Goal: Check status: Check status

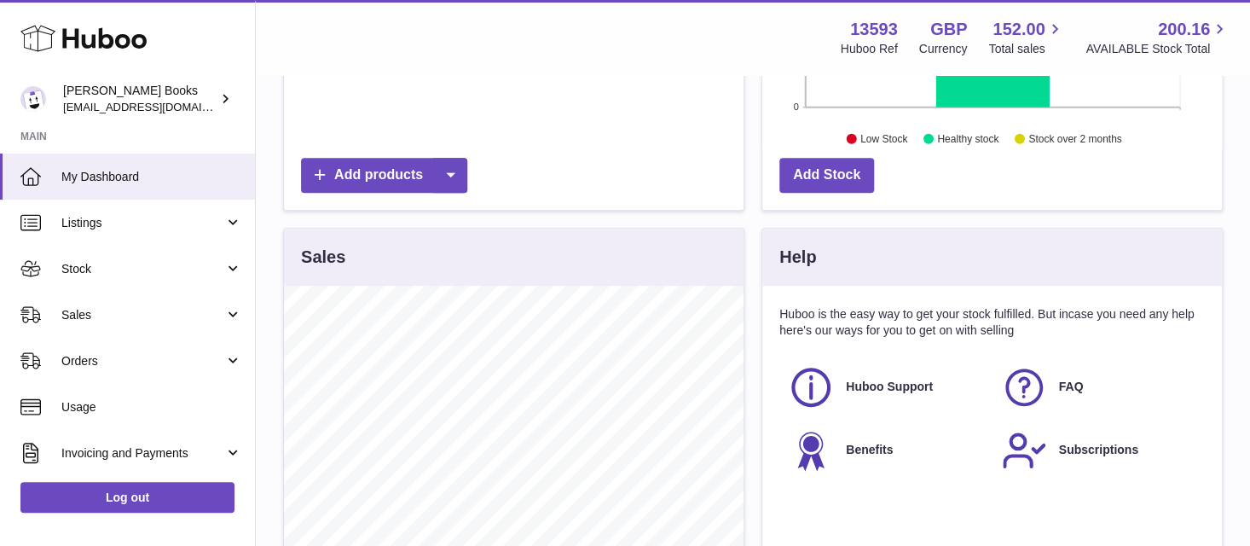
scroll to position [426, 0]
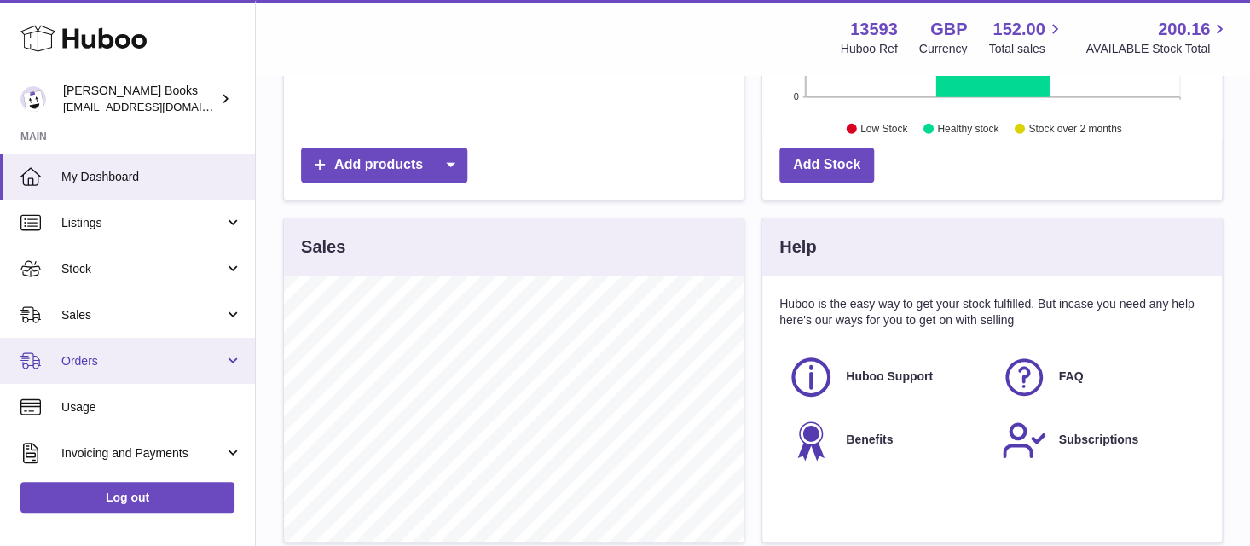
click at [222, 356] on link "Orders" at bounding box center [127, 361] width 255 height 46
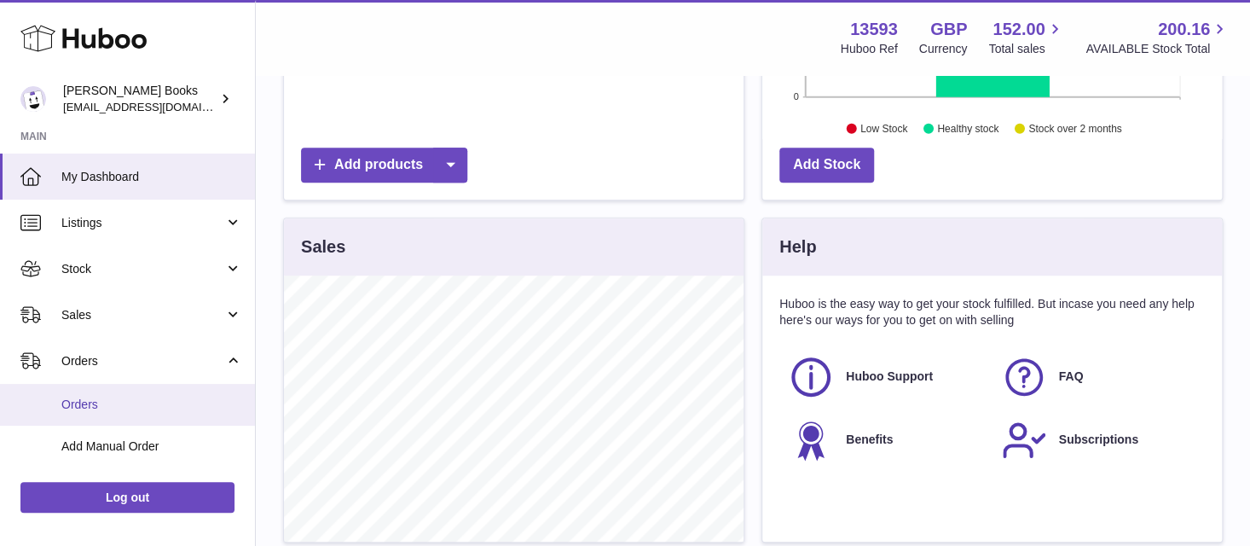
click at [201, 400] on span "Orders" at bounding box center [151, 404] width 181 height 16
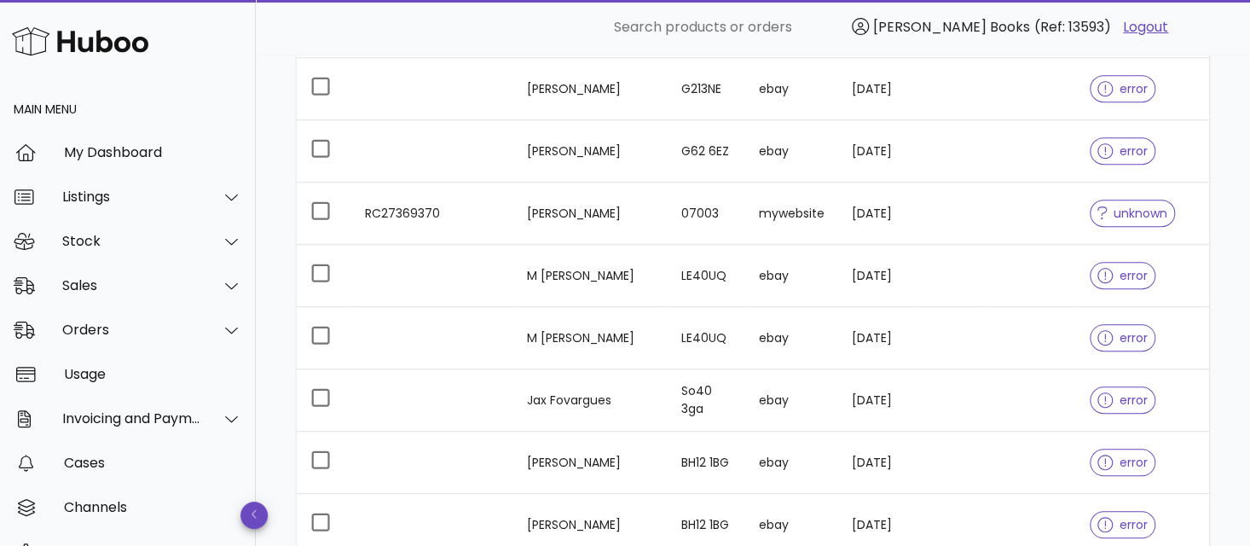
scroll to position [341, 0]
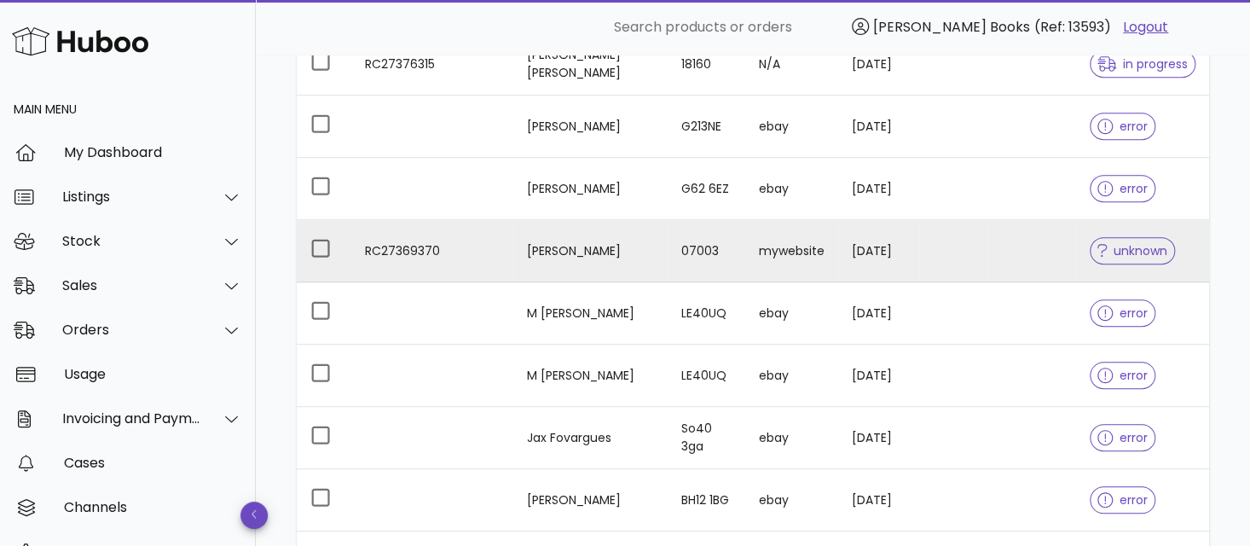
click at [512, 264] on td "RC27369370" at bounding box center [431, 251] width 161 height 62
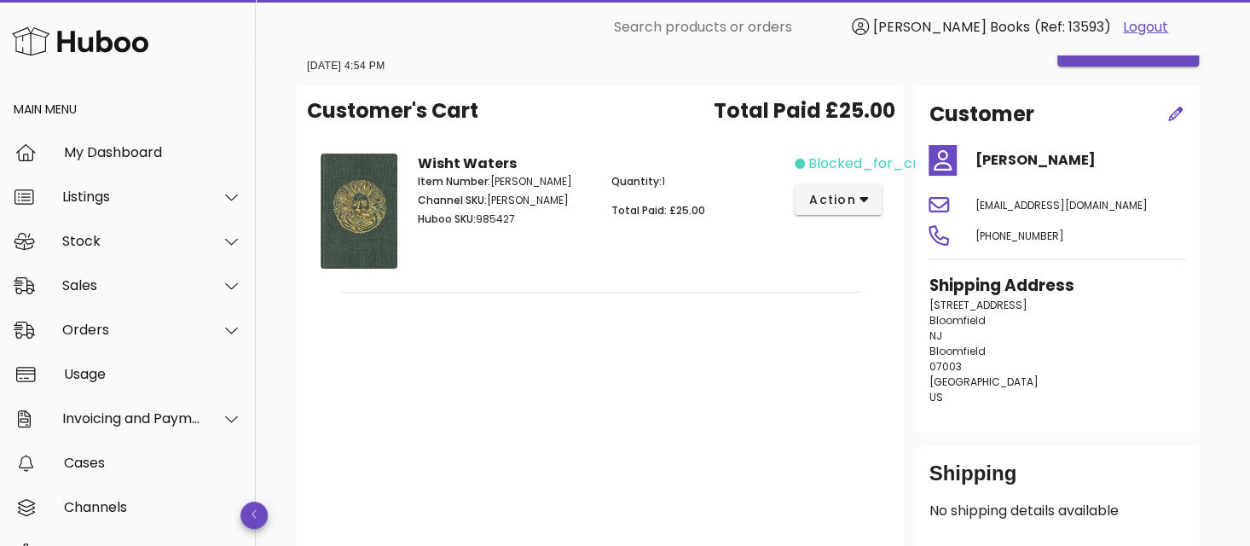
scroll to position [17, 0]
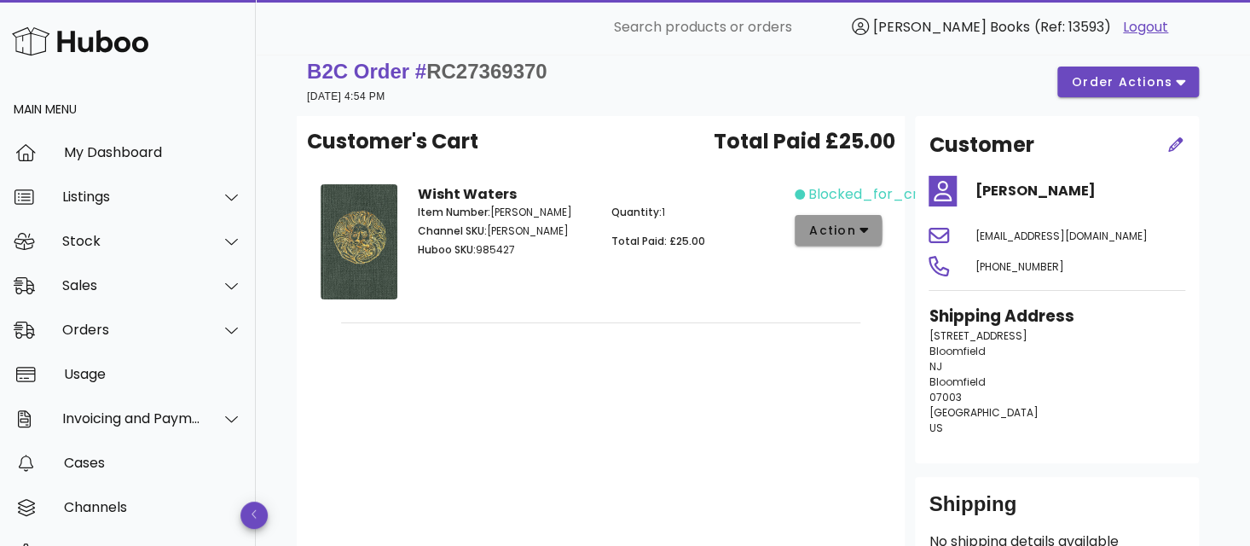
click at [859, 231] on icon "button" at bounding box center [863, 231] width 9 height 6
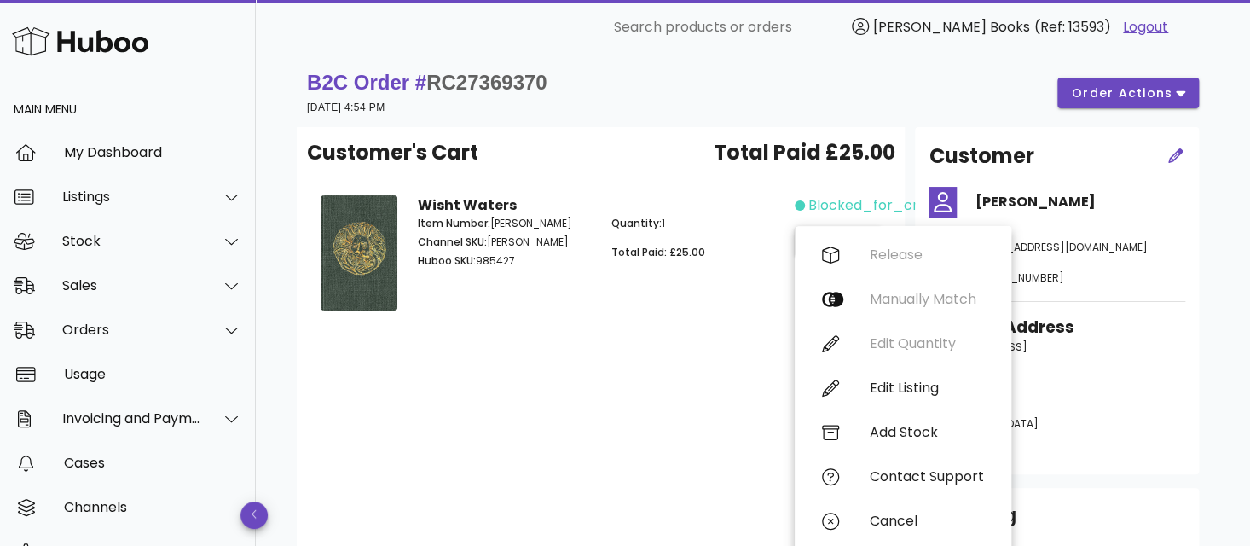
scroll to position [0, 0]
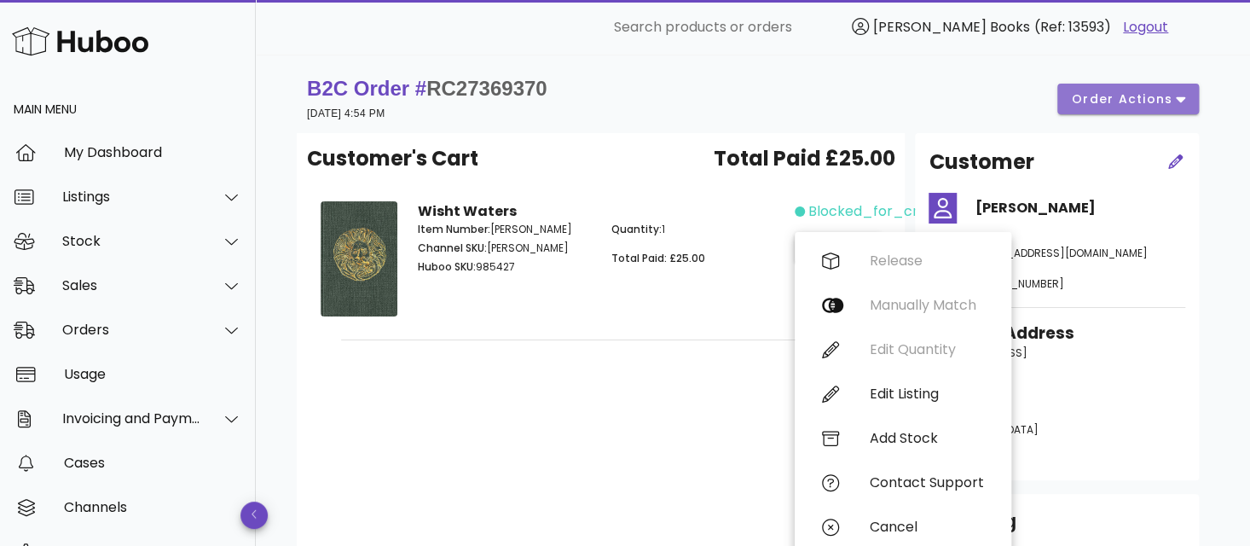
click at [1089, 102] on span "order actions" at bounding box center [1122, 99] width 102 height 18
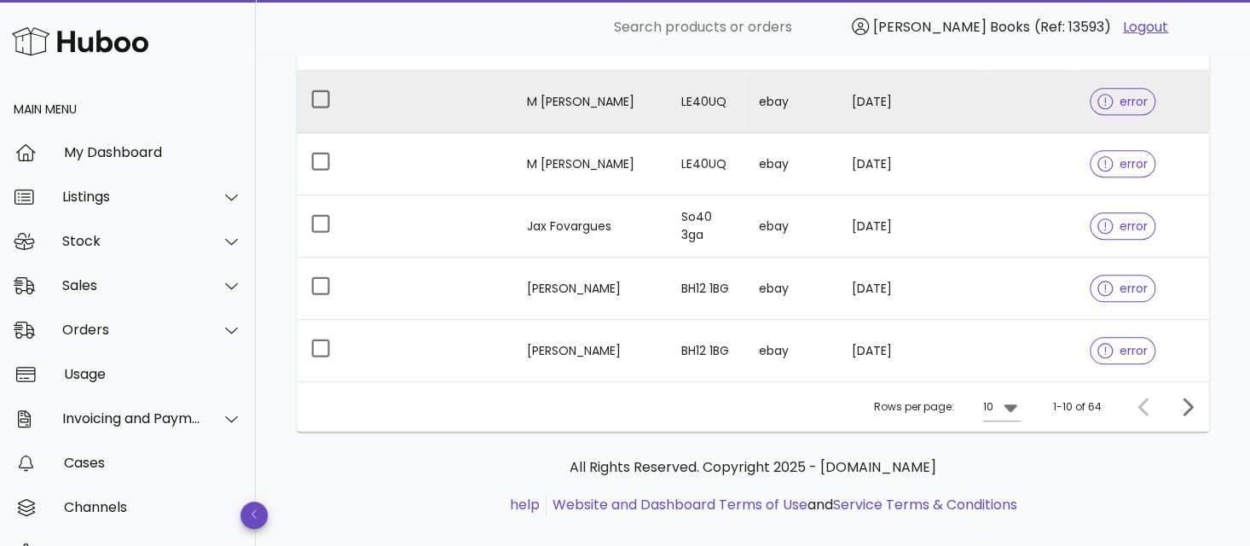
scroll to position [575, 0]
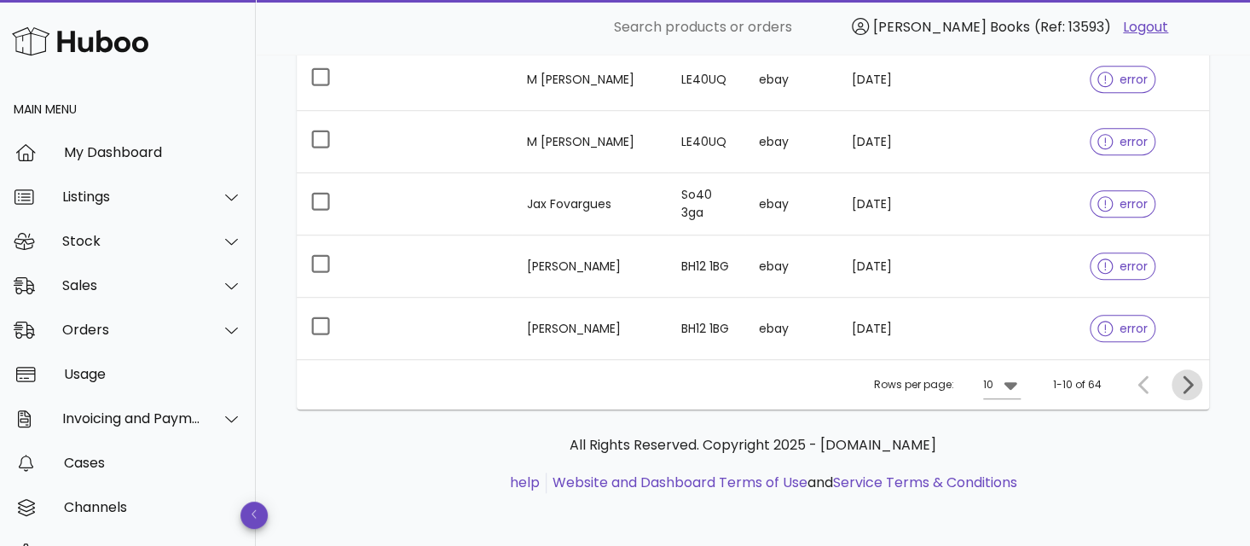
click at [1187, 379] on icon "Next page" at bounding box center [1187, 384] width 20 height 20
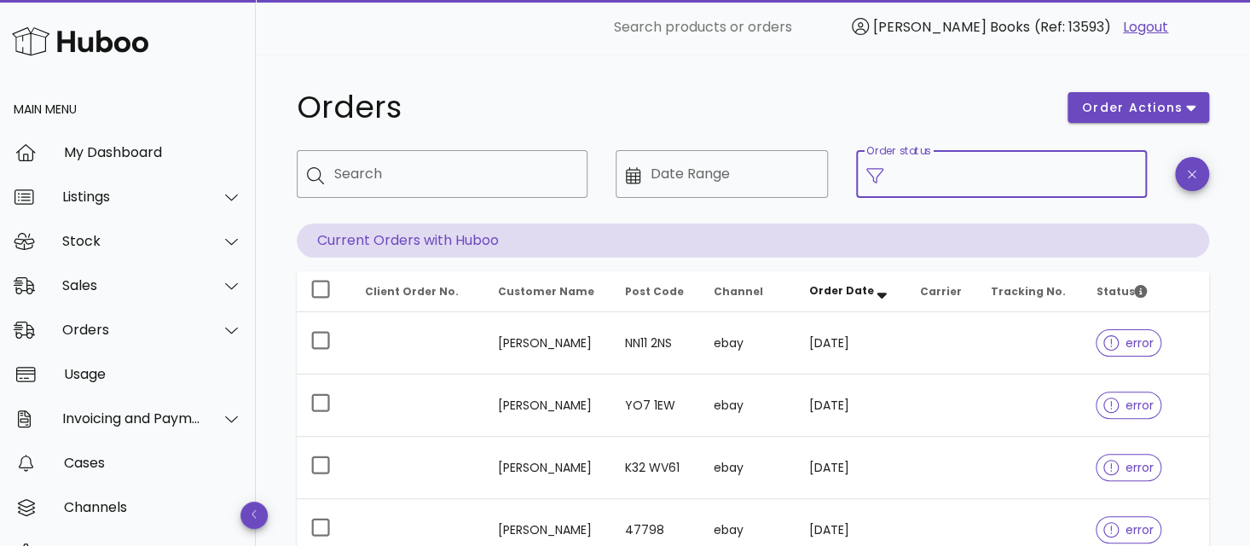
click at [1000, 181] on input "Order status" at bounding box center [1015, 173] width 243 height 27
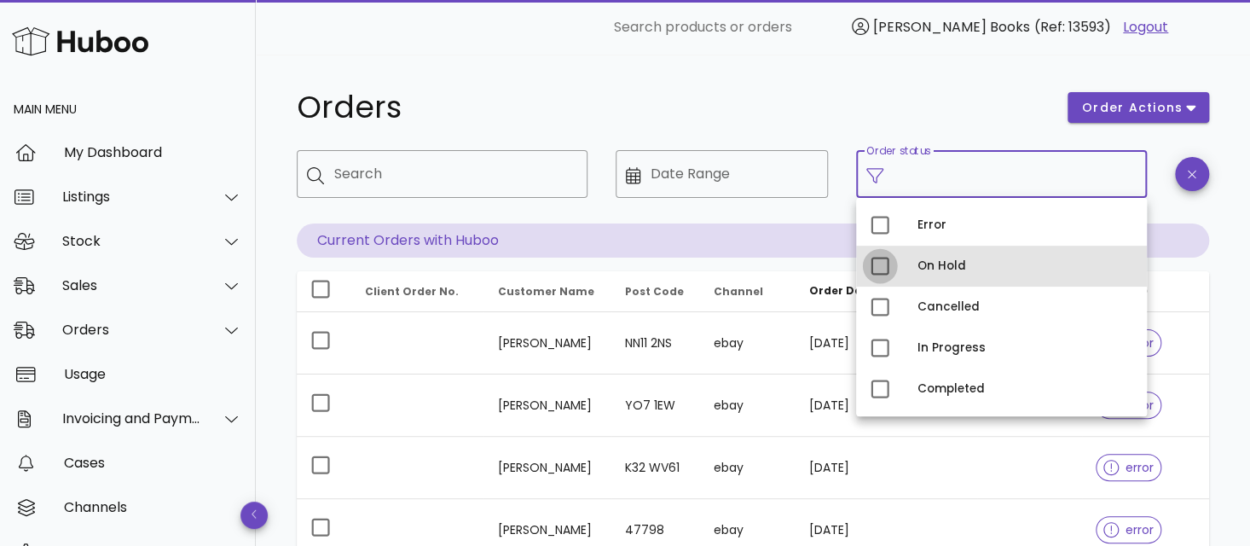
click at [876, 263] on div at bounding box center [879, 266] width 29 height 29
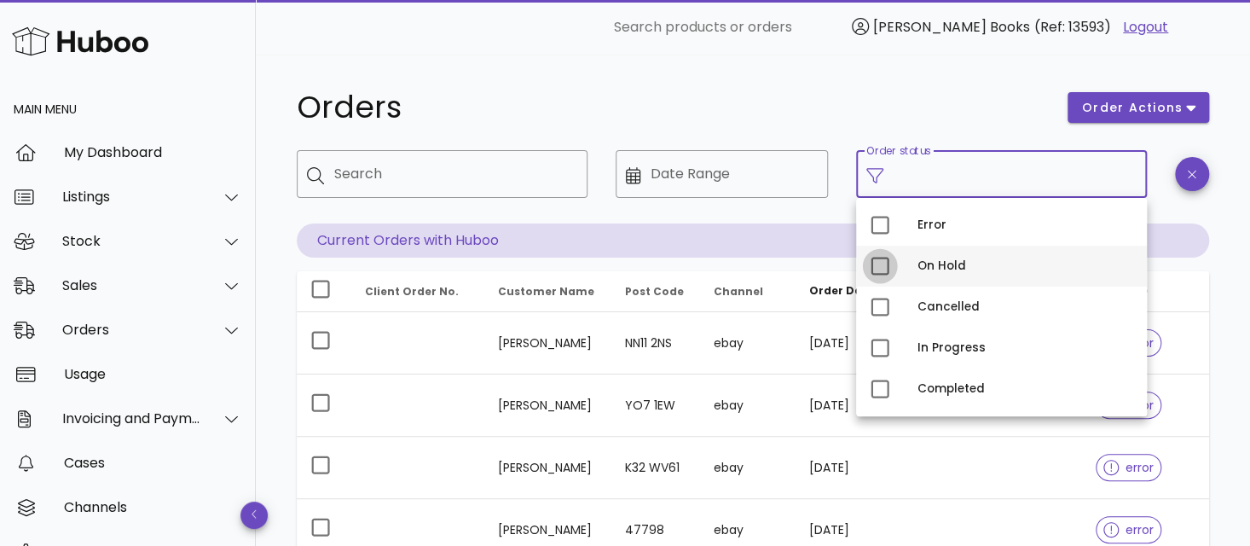
type input "**********"
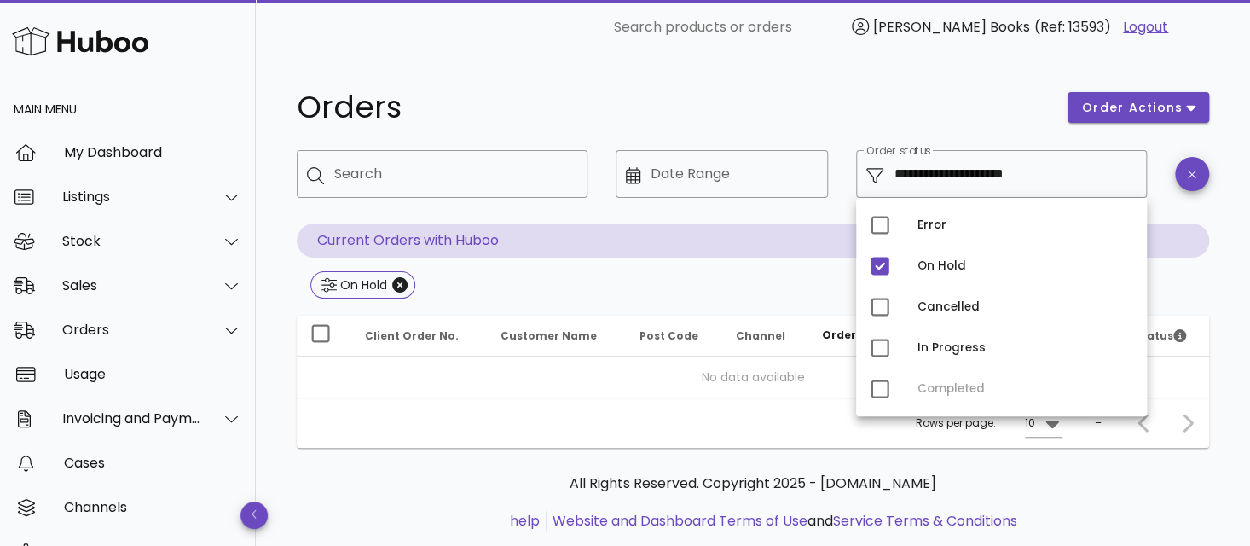
scroll to position [40, 0]
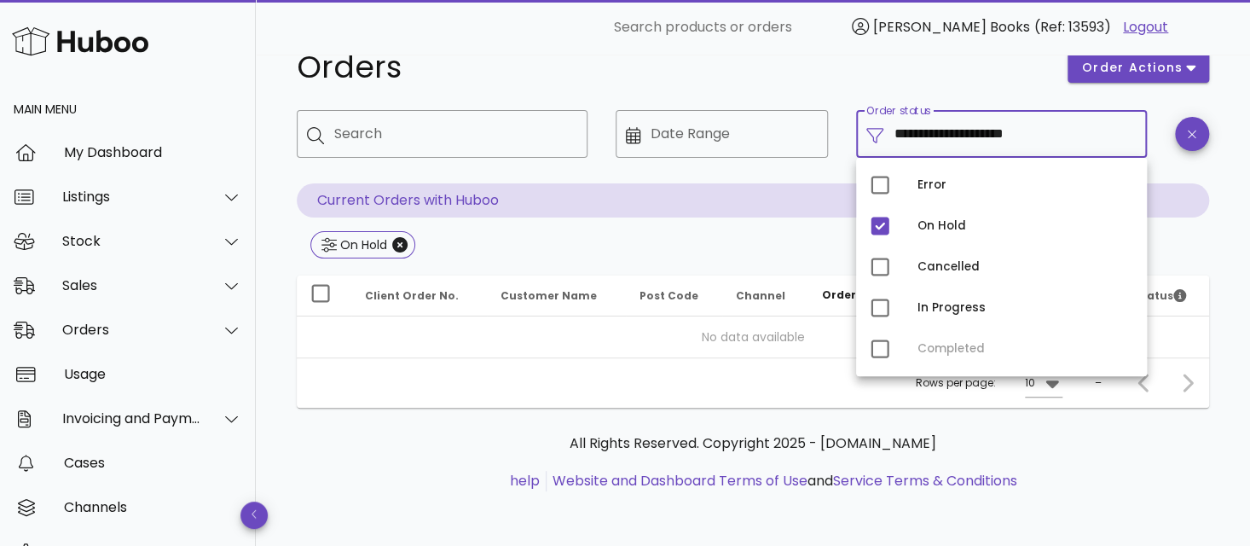
click at [1043, 133] on input "**********" at bounding box center [1015, 133] width 243 height 27
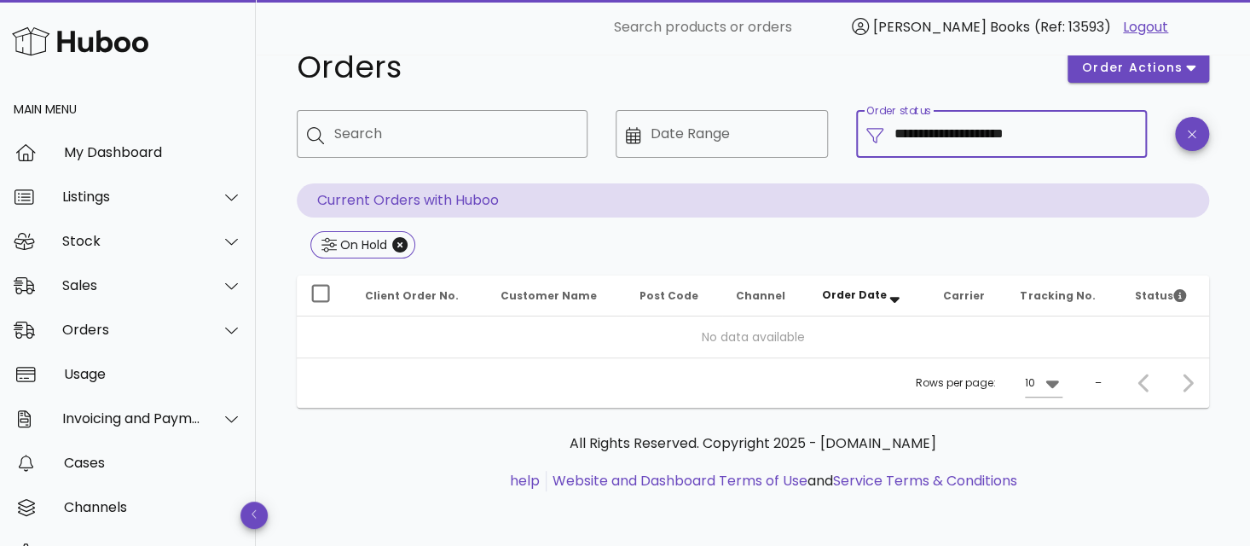
click at [1037, 130] on input "**********" at bounding box center [1015, 133] width 243 height 27
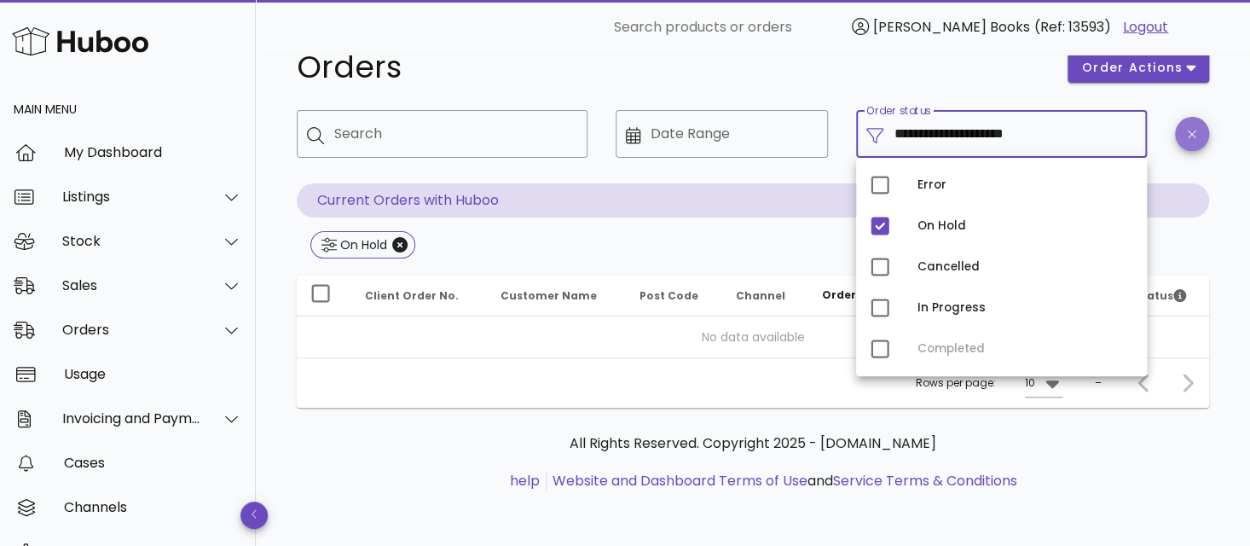
click at [1186, 130] on span "button" at bounding box center [1192, 134] width 34 height 13
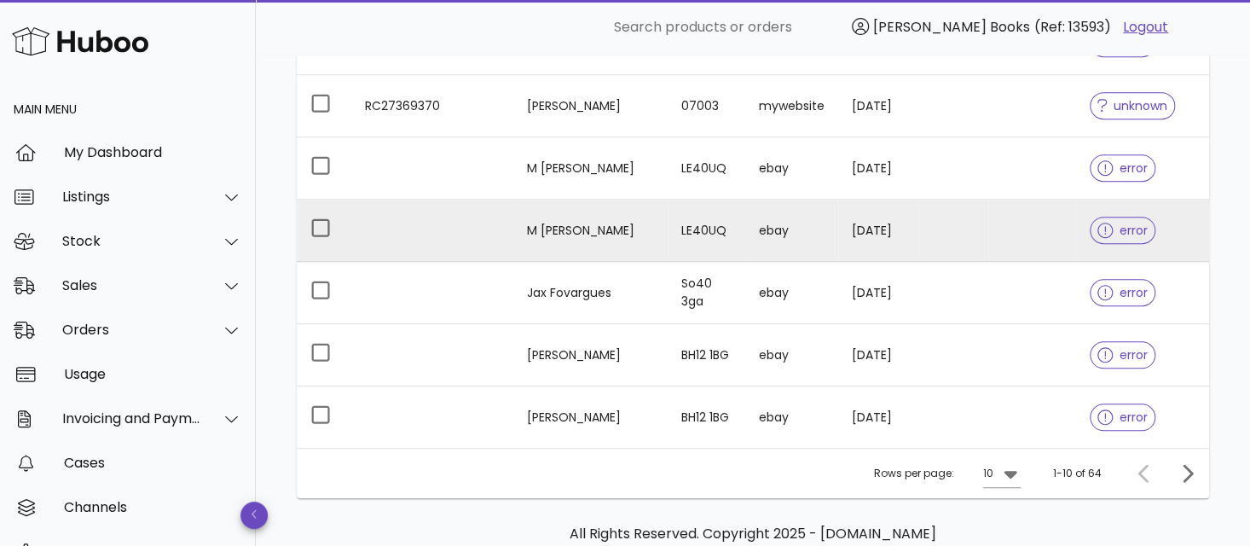
scroll to position [512, 0]
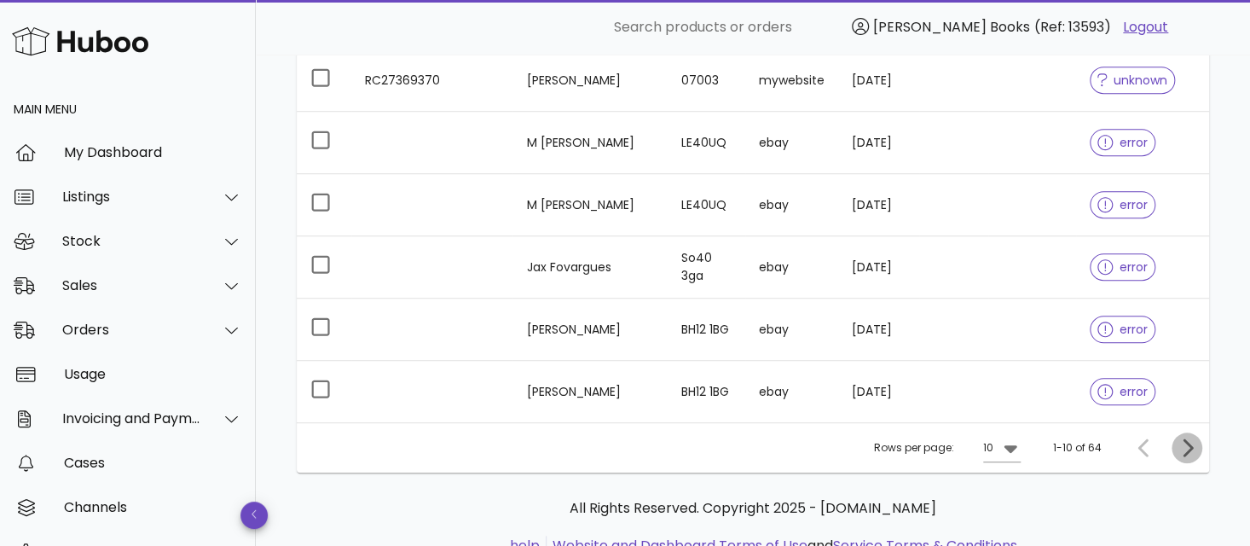
click at [1186, 446] on icon "Next page" at bounding box center [1187, 447] width 20 height 20
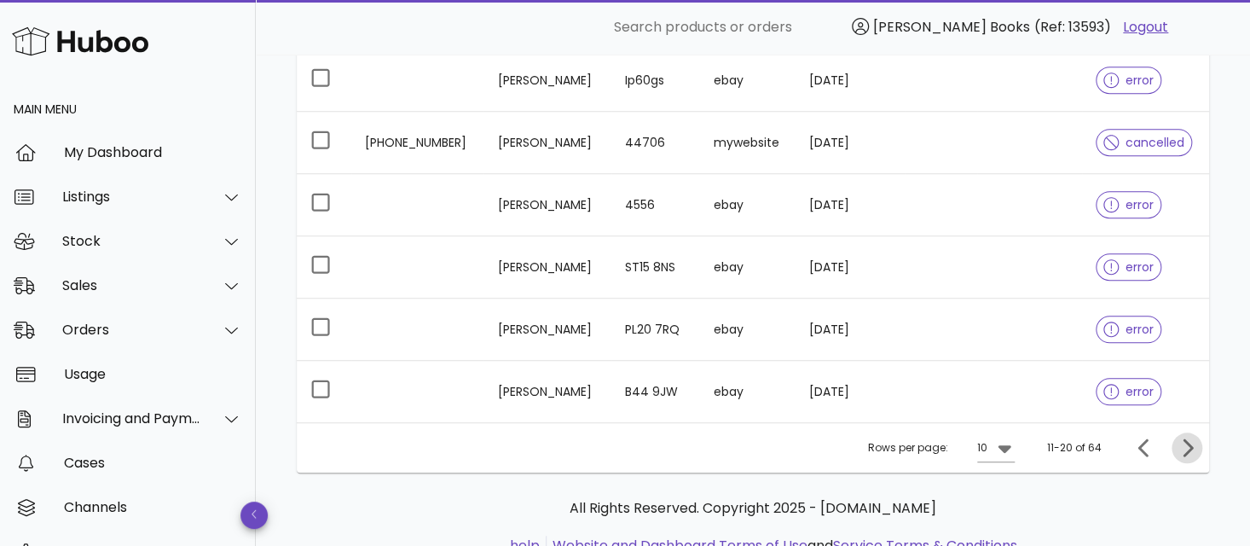
click at [1183, 447] on icon "Next page" at bounding box center [1187, 447] width 20 height 20
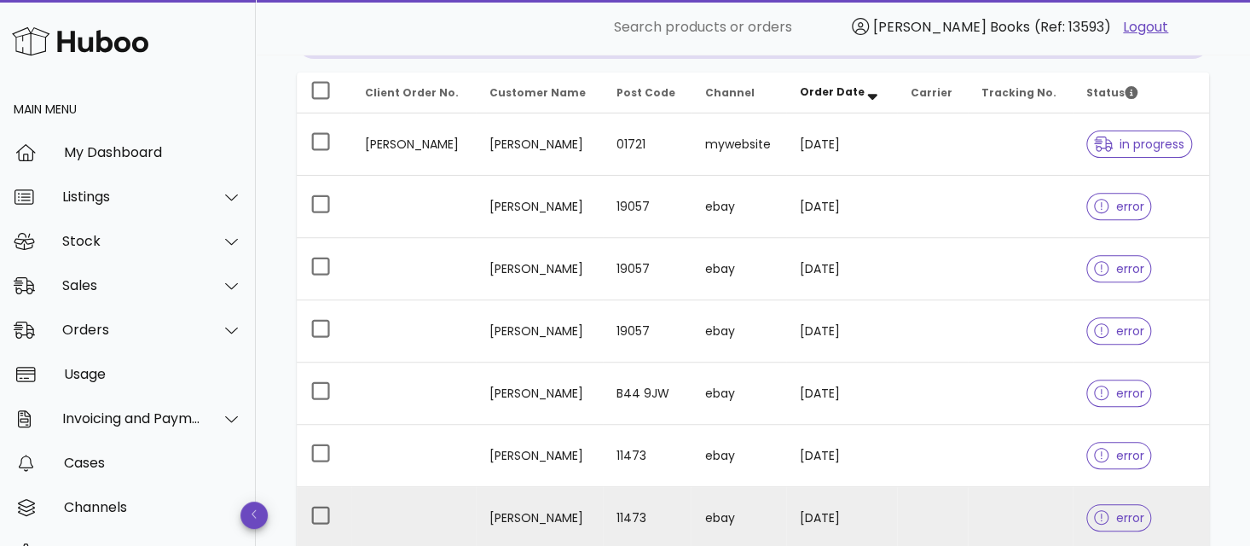
scroll to position [171, 0]
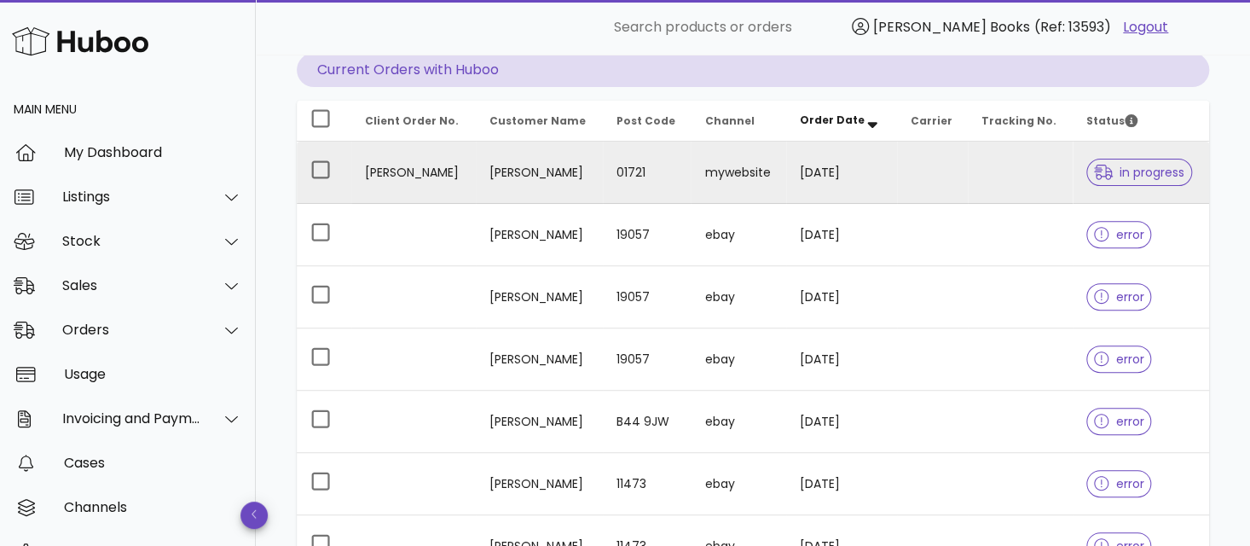
click at [399, 177] on td "[PERSON_NAME]" at bounding box center [413, 173] width 124 height 62
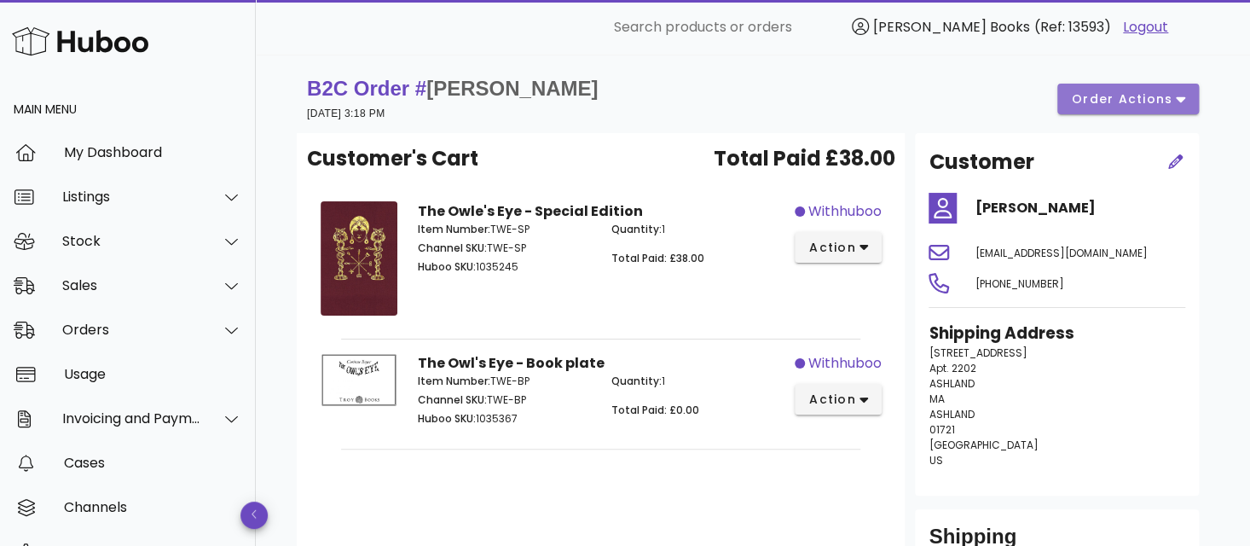
click at [1091, 103] on span "order actions" at bounding box center [1122, 99] width 102 height 18
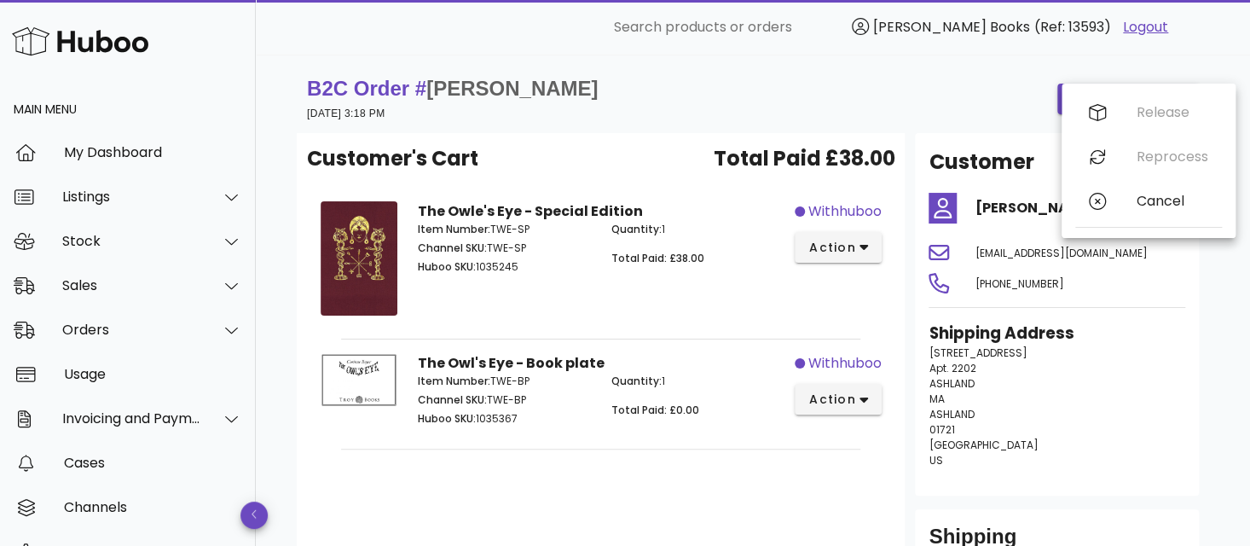
click at [908, 92] on div "B2C Order # Jeffrey Maibor 15 September 2025 at 3:18 PM order actions" at bounding box center [753, 99] width 892 height 48
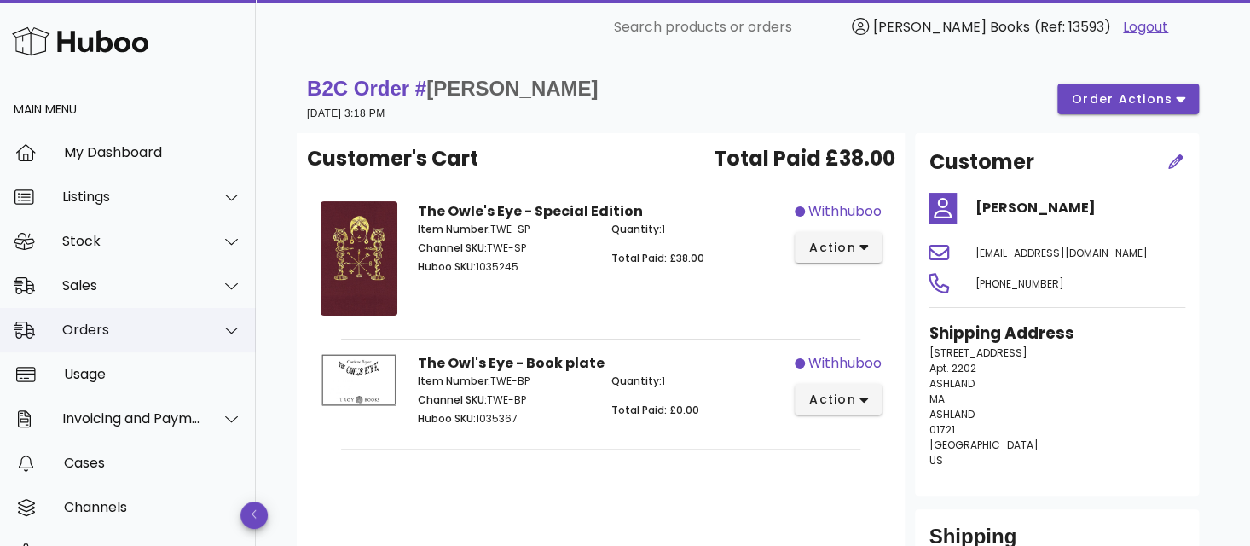
click at [110, 327] on div "Orders" at bounding box center [131, 329] width 139 height 16
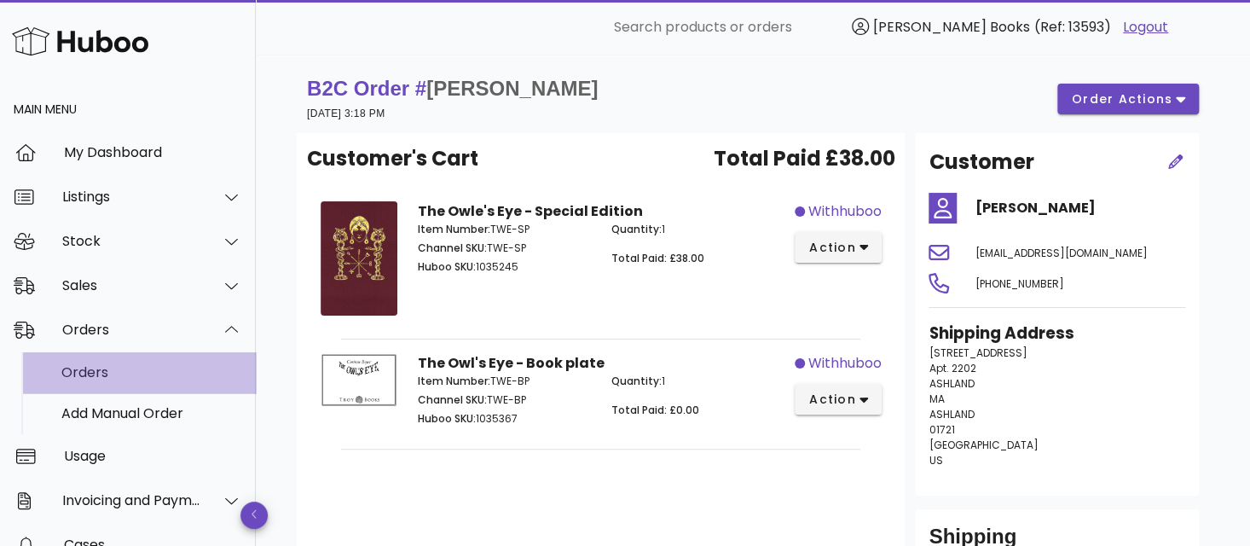
click at [115, 372] on div "Orders" at bounding box center [151, 372] width 181 height 16
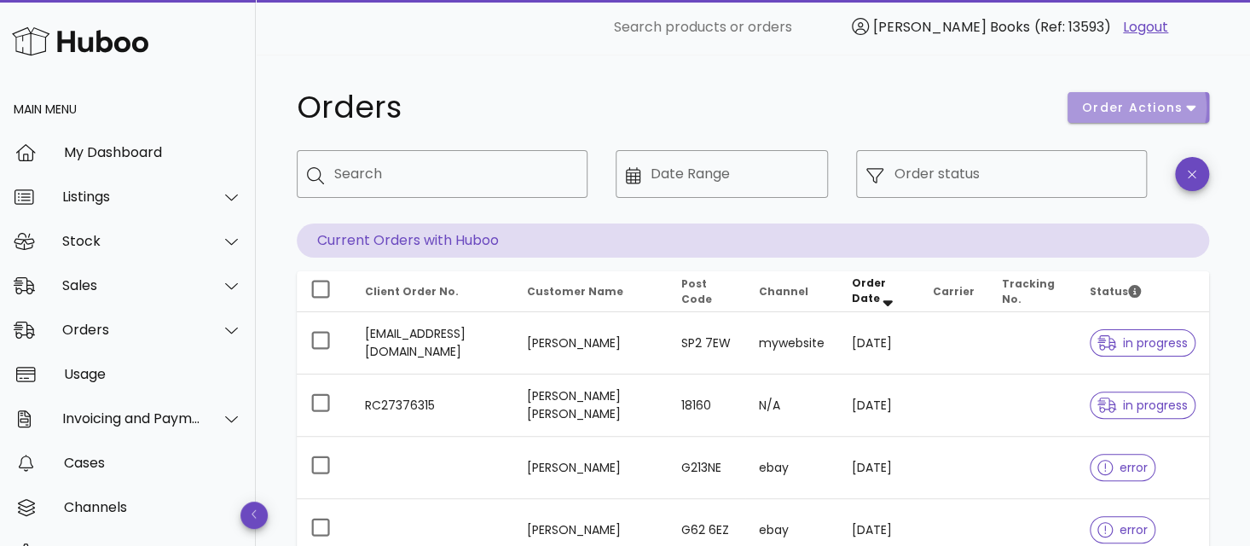
click at [1147, 109] on span "order actions" at bounding box center [1132, 108] width 102 height 18
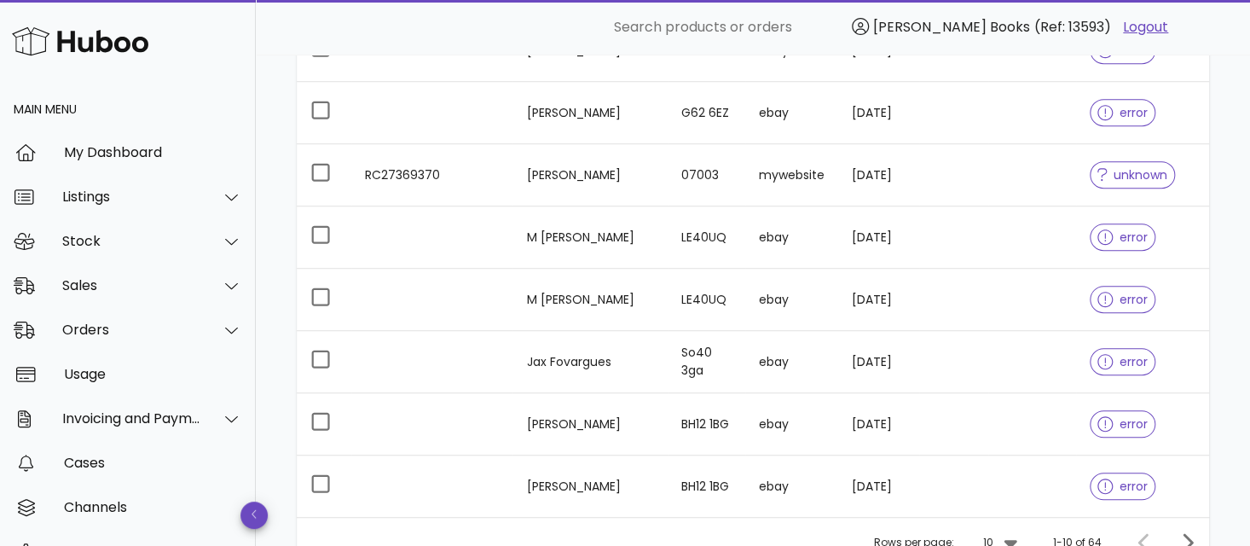
scroll to position [575, 0]
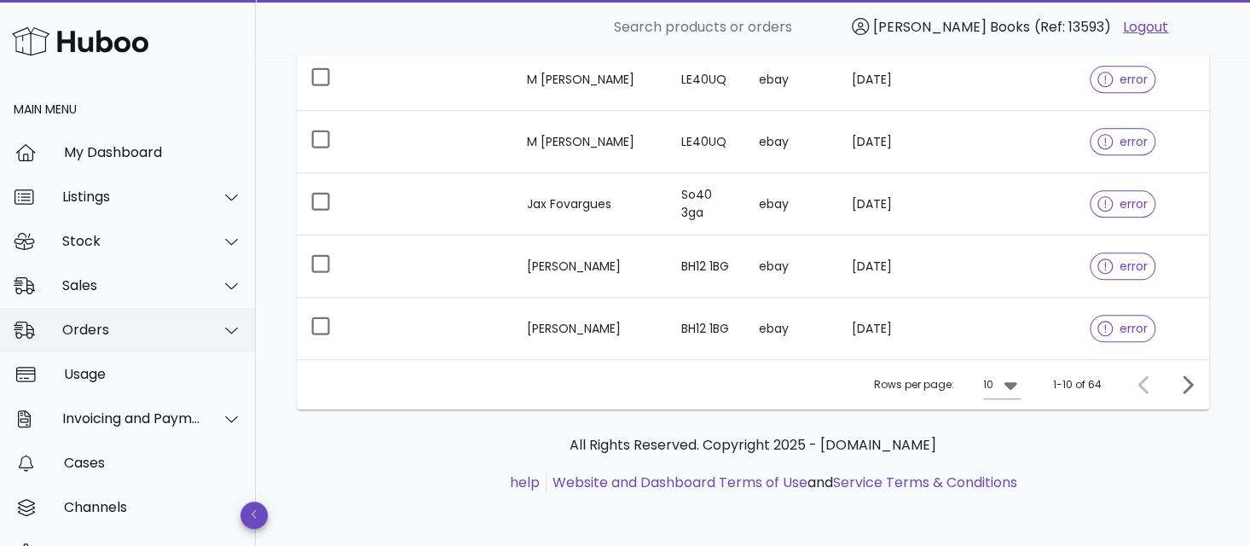
click at [225, 331] on icon at bounding box center [231, 330] width 13 height 7
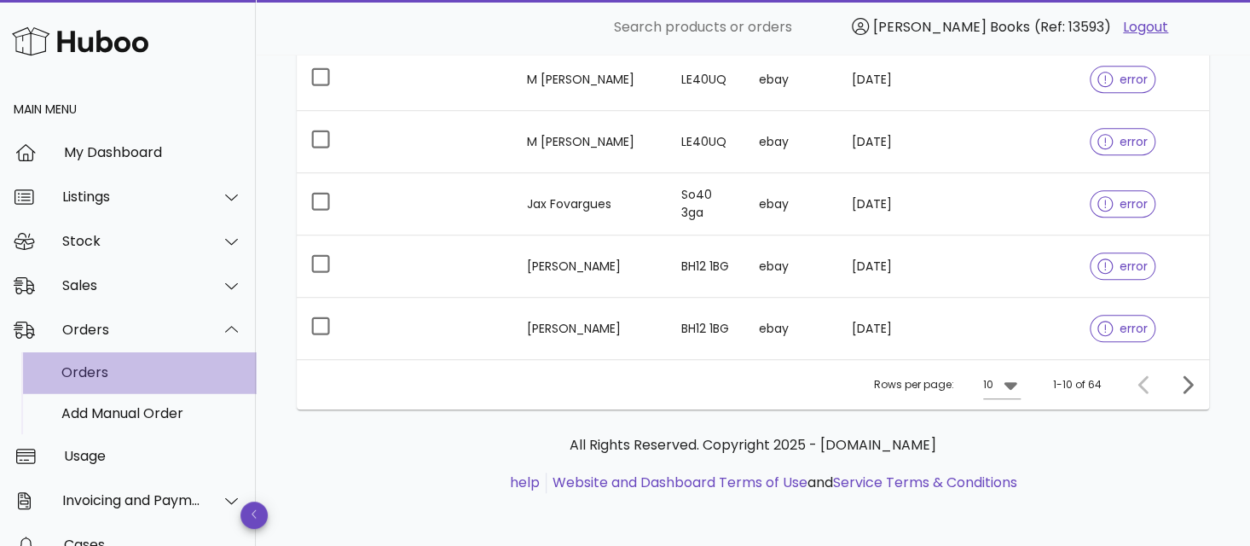
click at [204, 362] on div "Orders" at bounding box center [151, 372] width 181 height 37
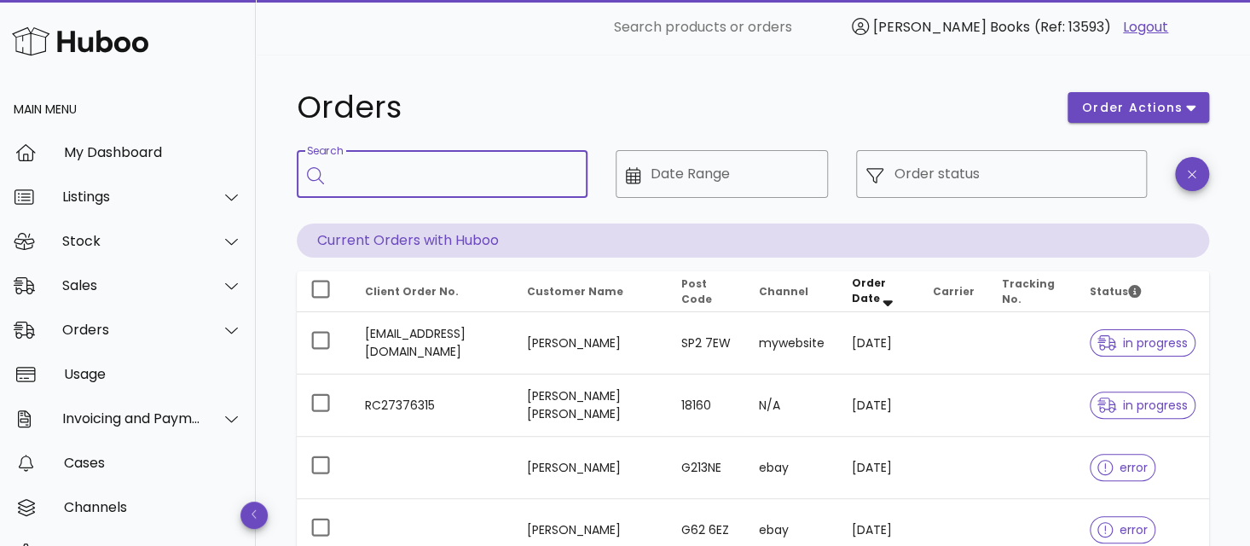
click at [517, 171] on input "Search" at bounding box center [454, 173] width 240 height 27
click at [312, 176] on icon at bounding box center [315, 175] width 17 height 17
type input "**********"
click at [529, 240] on p "Current Orders with Huboo" at bounding box center [753, 240] width 912 height 34
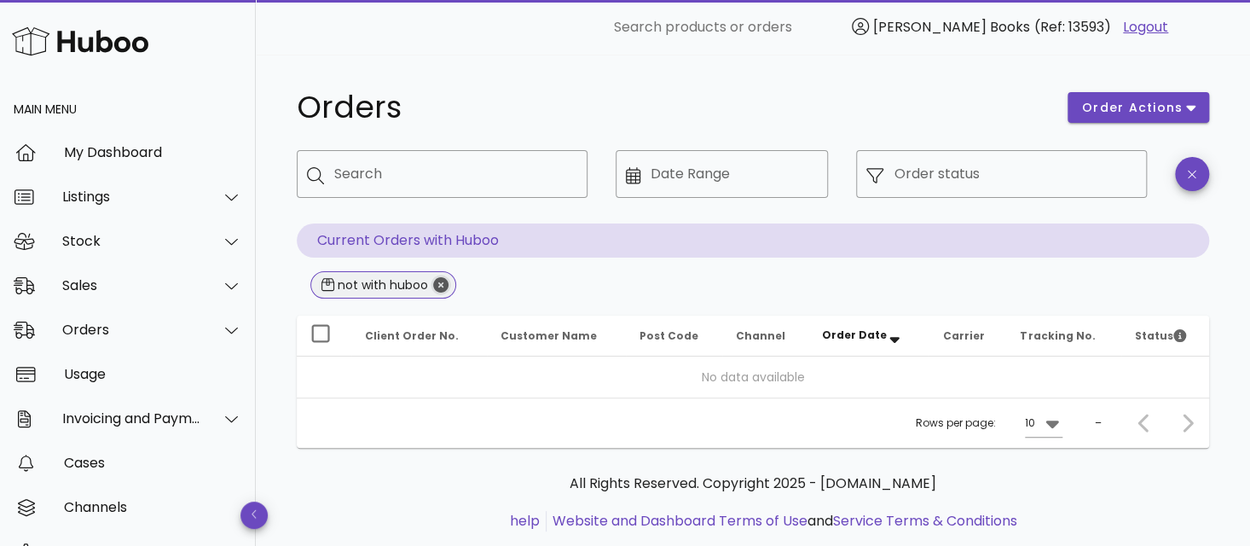
click at [437, 281] on icon "Close" at bounding box center [440, 284] width 15 height 15
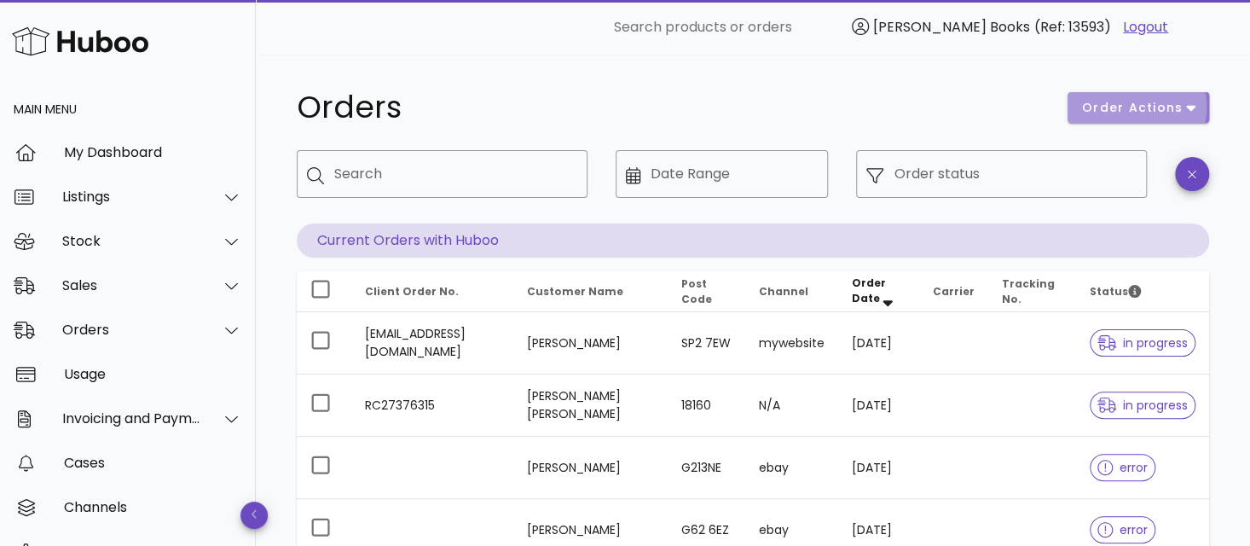
click at [1112, 107] on span "order actions" at bounding box center [1132, 108] width 102 height 18
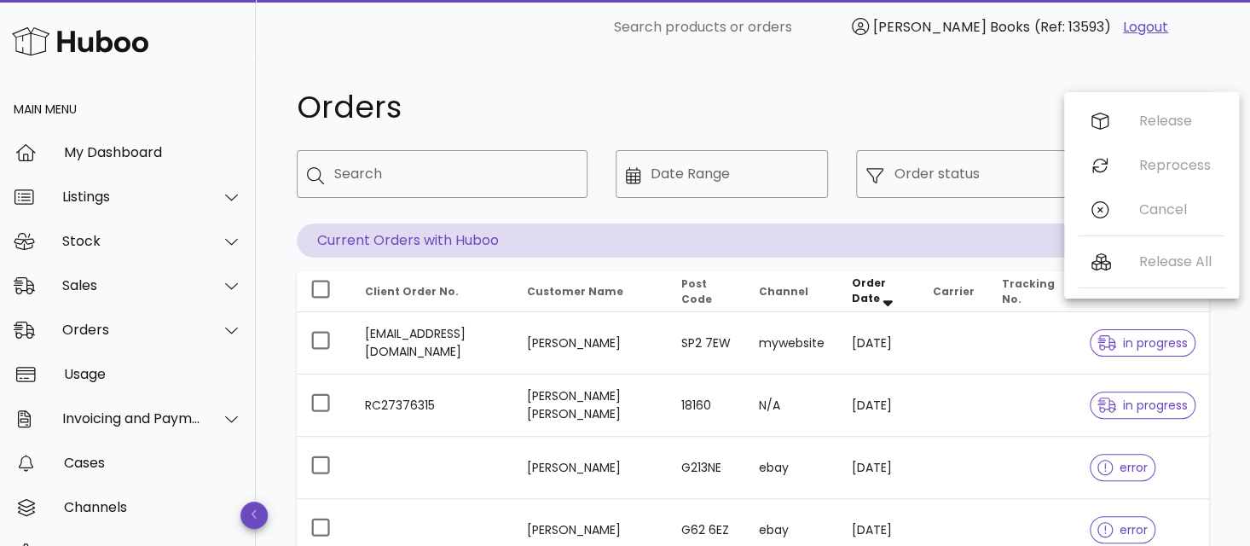
click at [1000, 106] on h1 "Orders" at bounding box center [672, 107] width 750 height 31
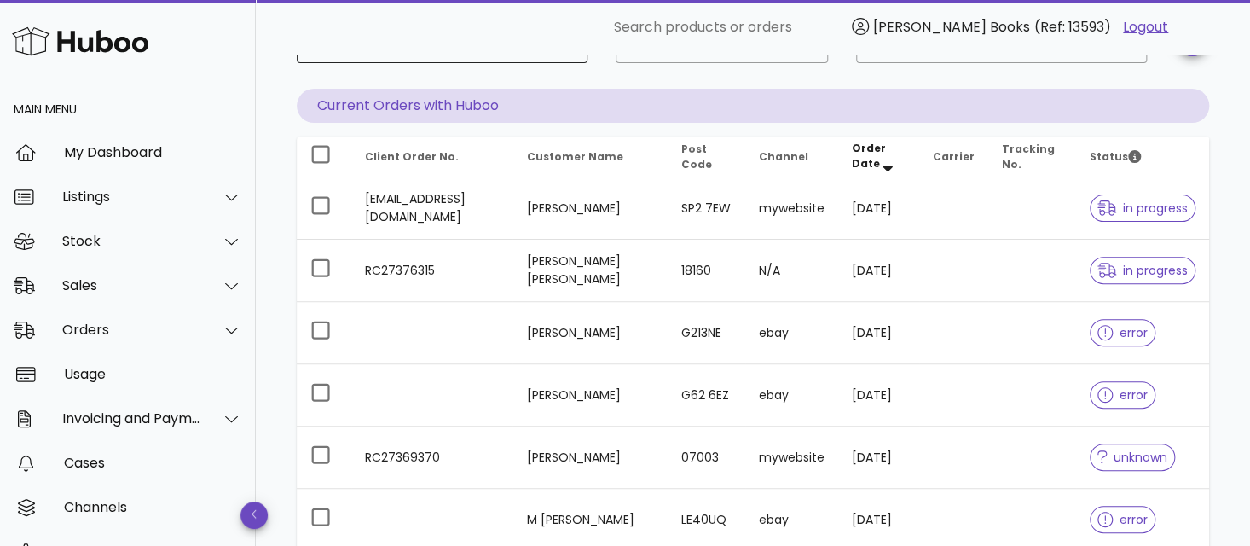
scroll to position [171, 0]
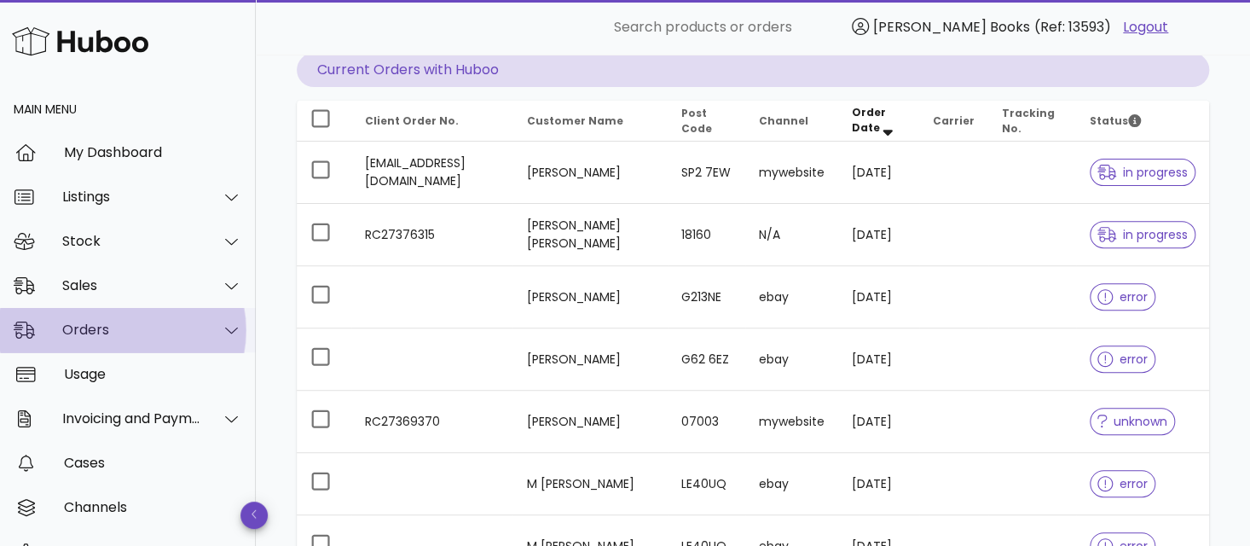
click at [95, 331] on div "Orders" at bounding box center [131, 329] width 139 height 16
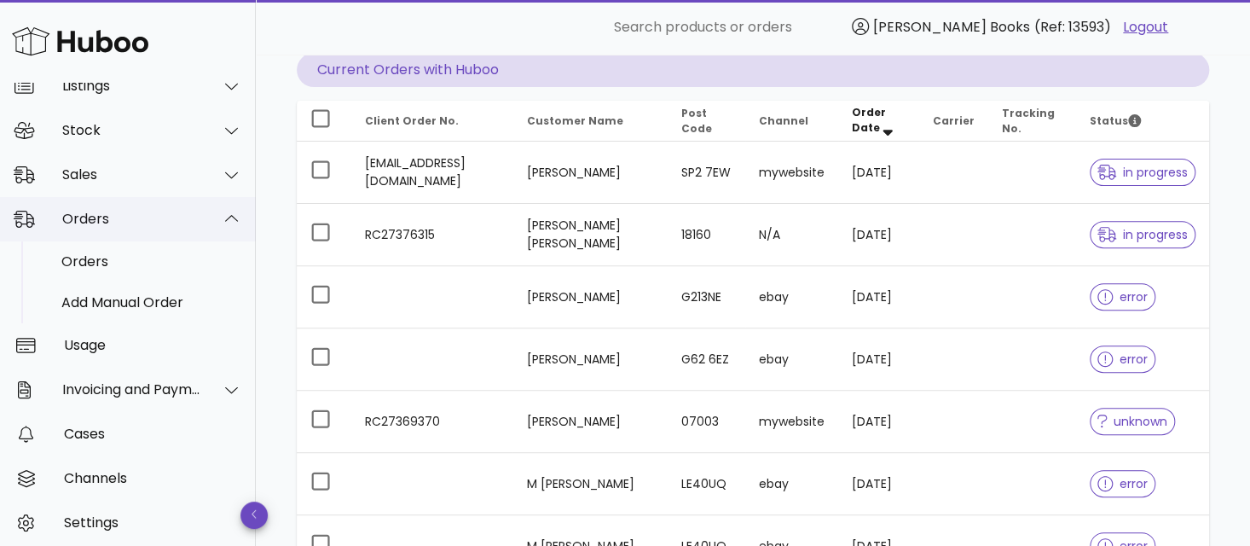
scroll to position [160, 0]
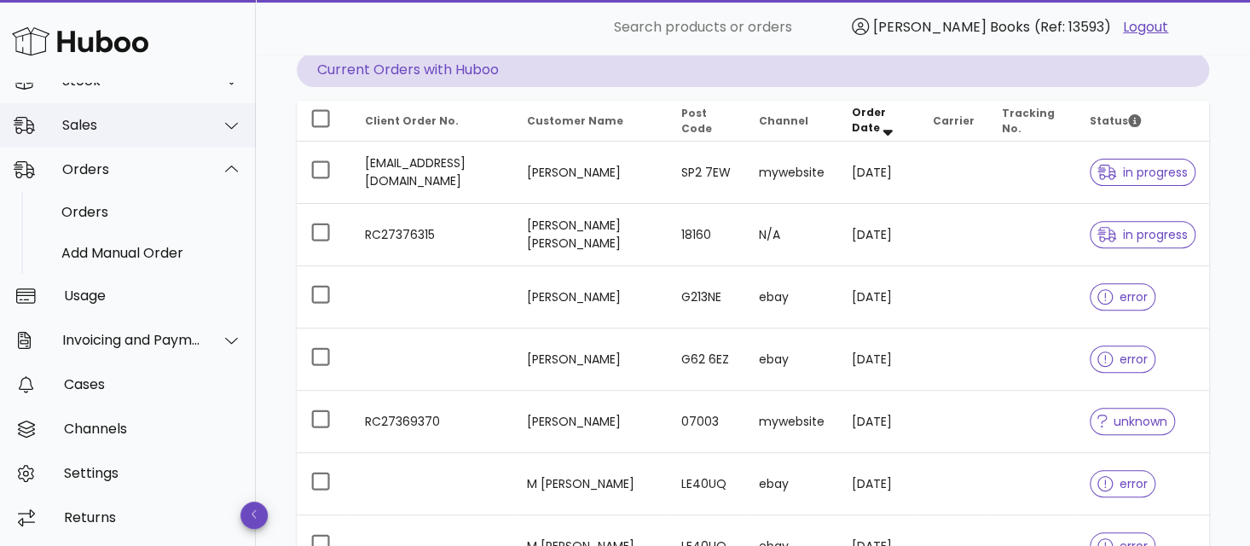
click at [124, 130] on div "Sales" at bounding box center [131, 125] width 139 height 16
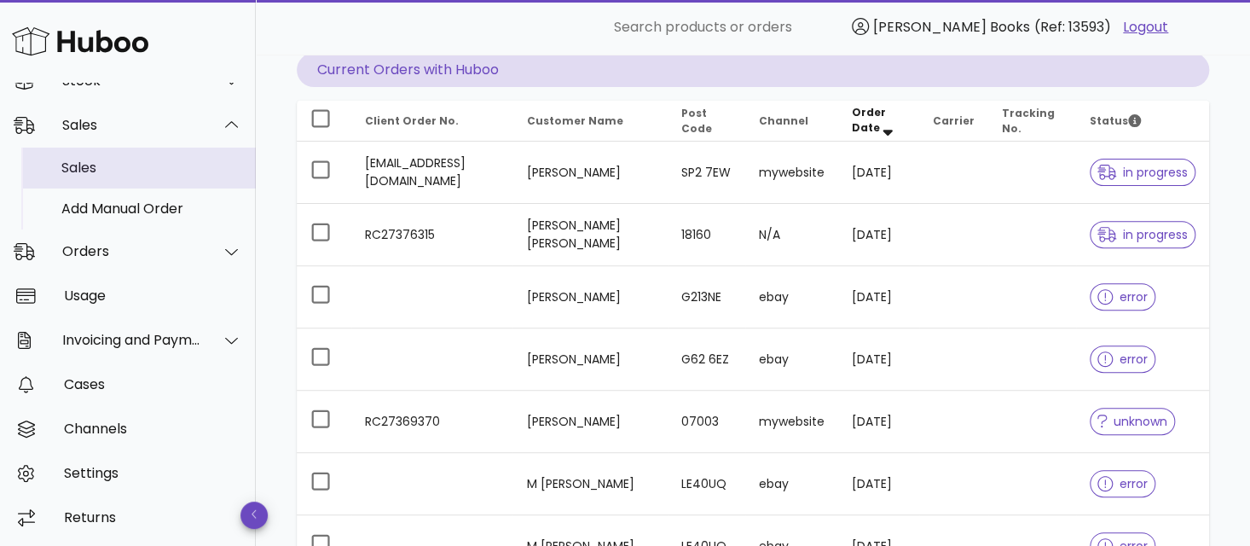
click at [110, 170] on div "Sales" at bounding box center [151, 167] width 181 height 16
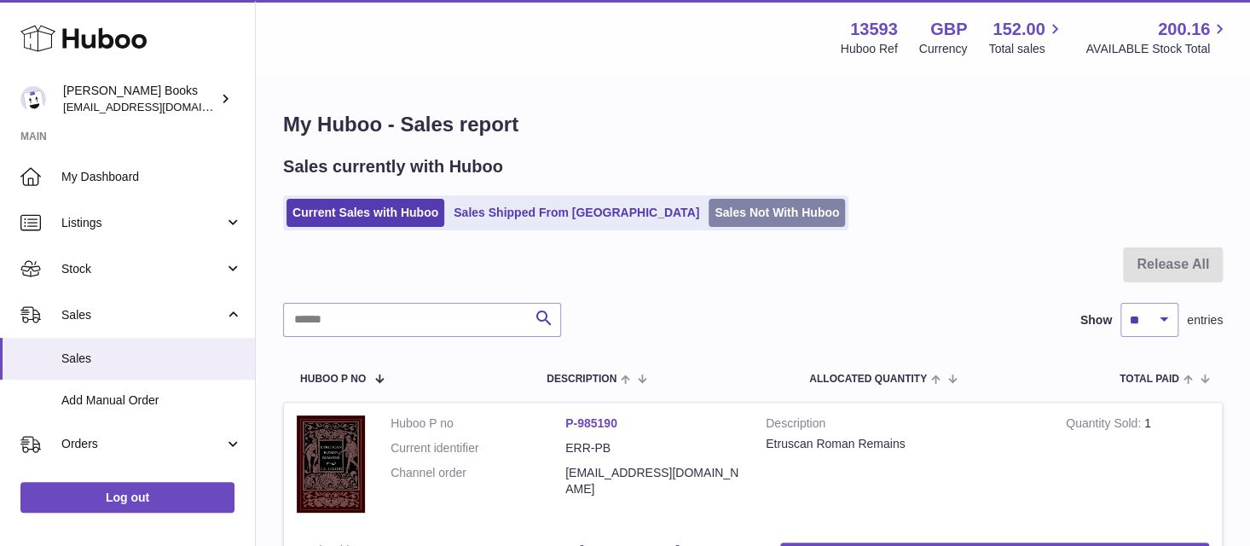
click at [709, 211] on link "Sales Not With Huboo" at bounding box center [777, 213] width 136 height 28
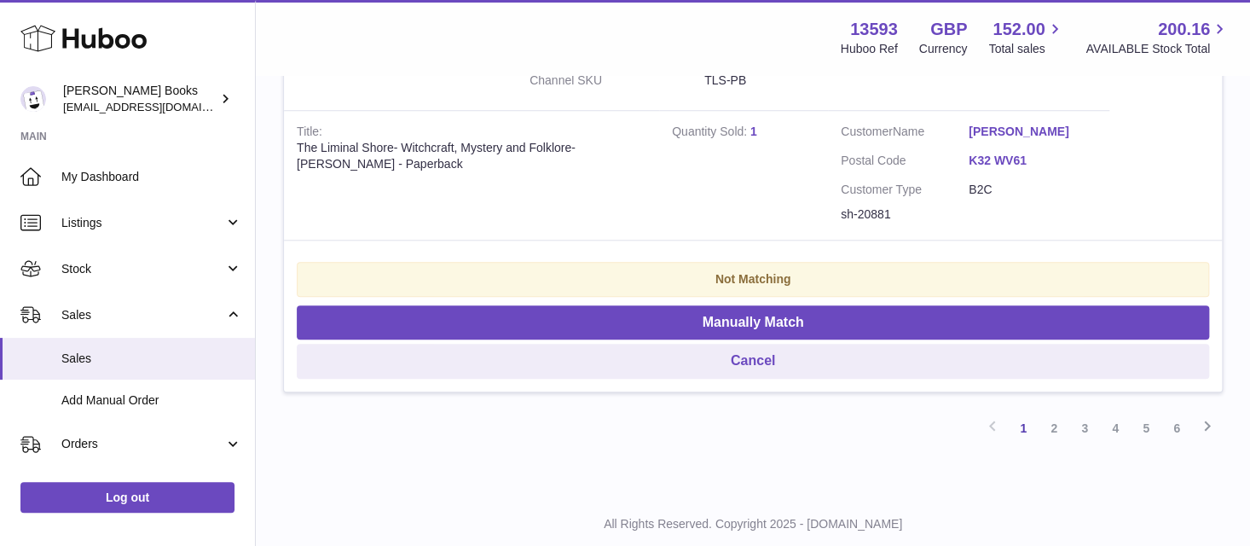
scroll to position [3844, 0]
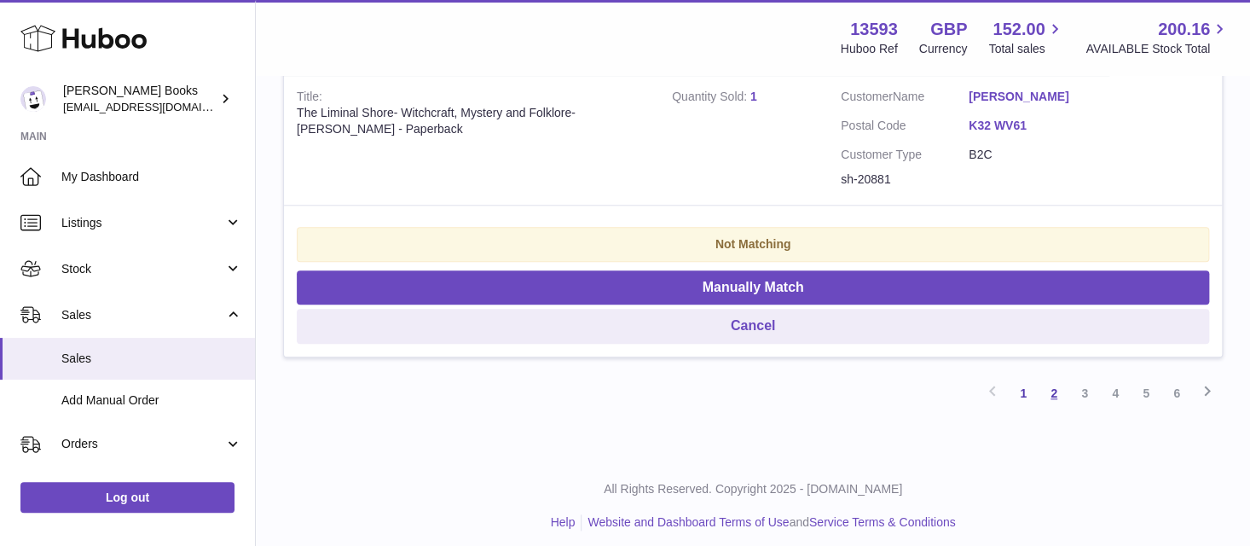
click at [1054, 383] on link "2" at bounding box center [1053, 393] width 31 height 31
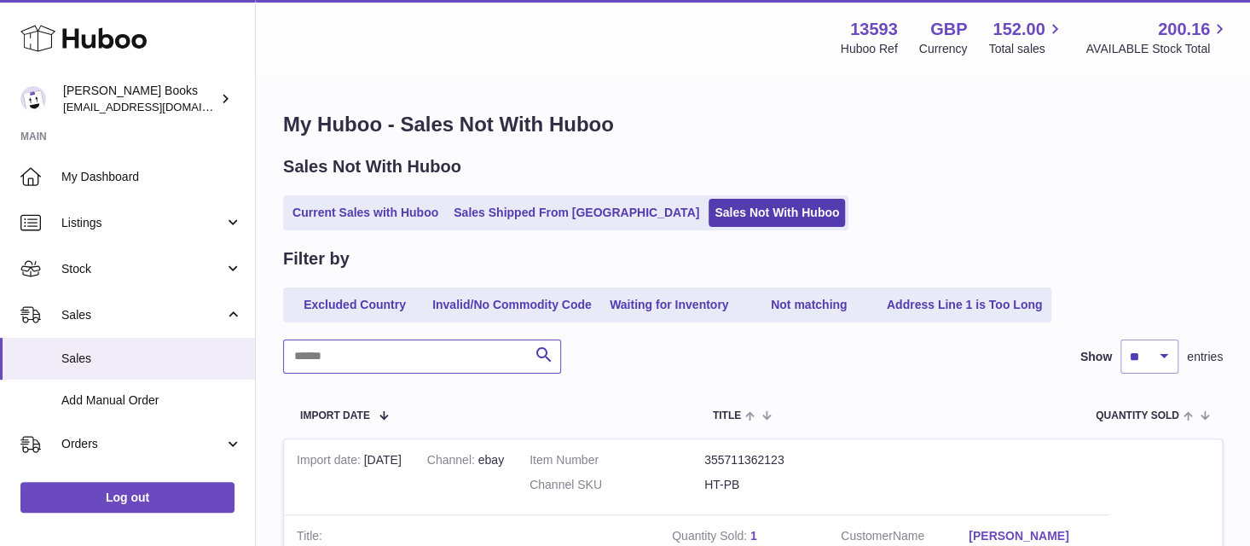
click at [324, 355] on input "text" at bounding box center [422, 356] width 278 height 34
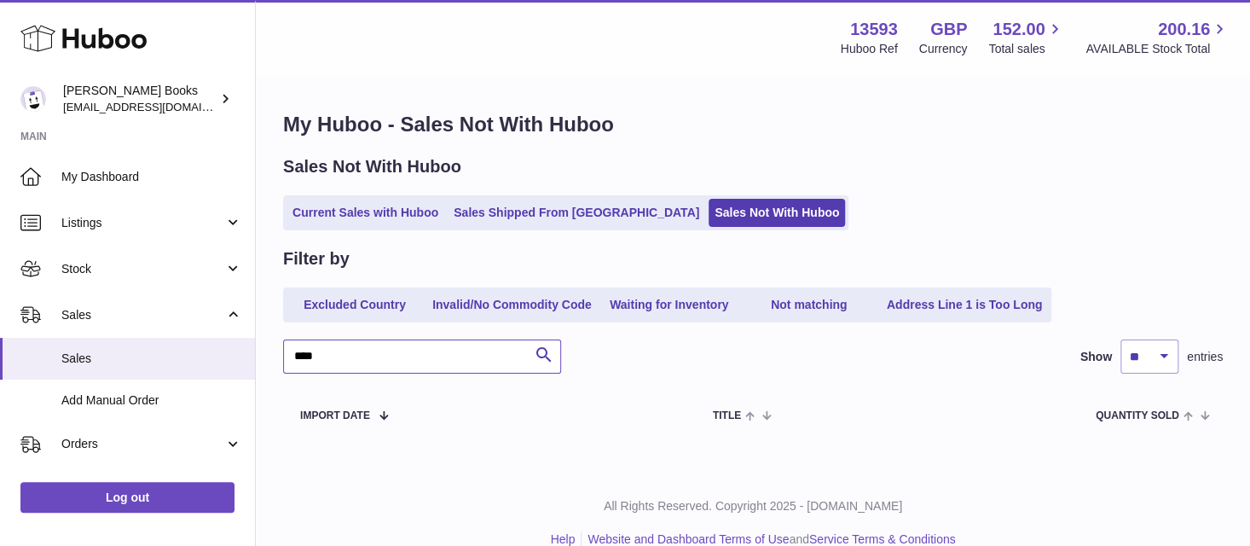
scroll to position [27, 0]
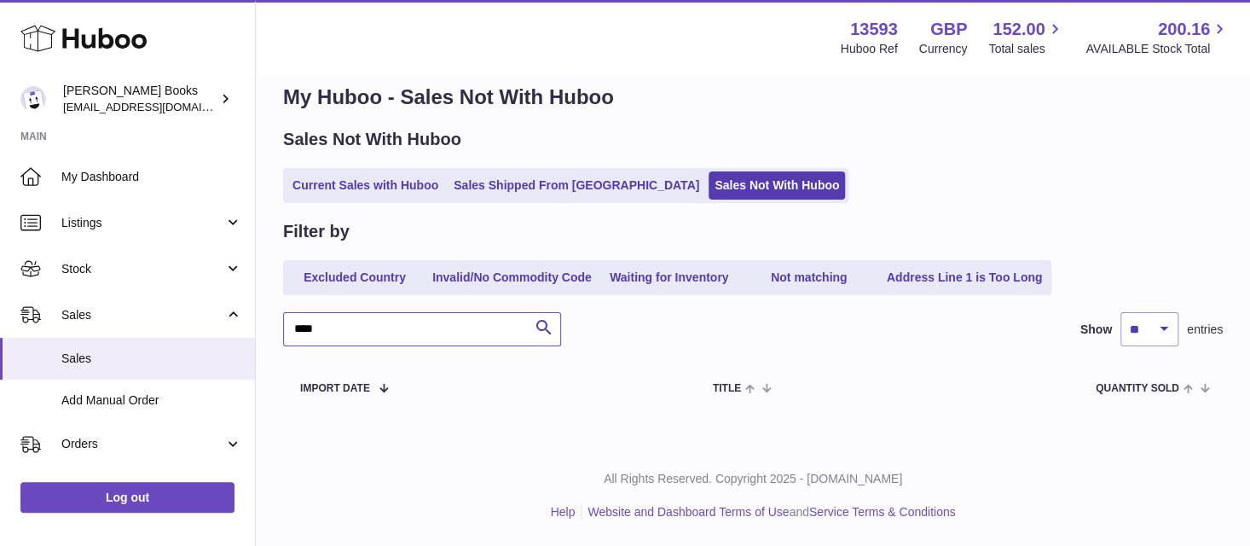
drag, startPoint x: 334, startPoint y: 335, endPoint x: 285, endPoint y: 333, distance: 49.5
click at [285, 333] on input "****" at bounding box center [422, 329] width 278 height 34
type input "****"
click at [356, 280] on link "Excluded Country" at bounding box center [354, 277] width 136 height 28
drag, startPoint x: 324, startPoint y: 327, endPoint x: 293, endPoint y: 327, distance: 30.7
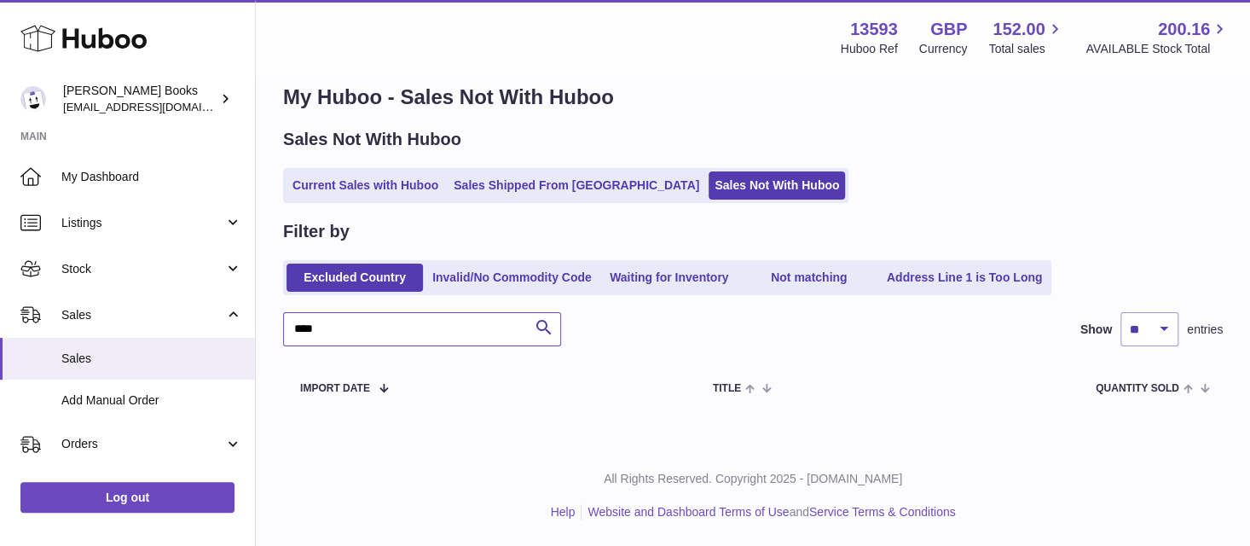
click at [293, 327] on input "****" at bounding box center [422, 329] width 278 height 34
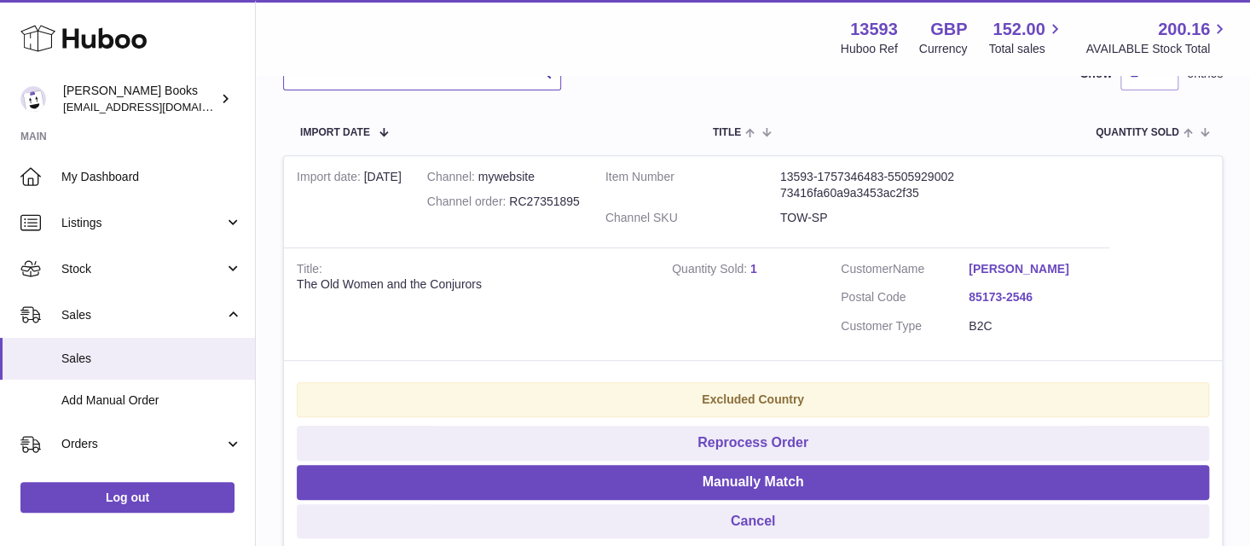
scroll to position [368, 0]
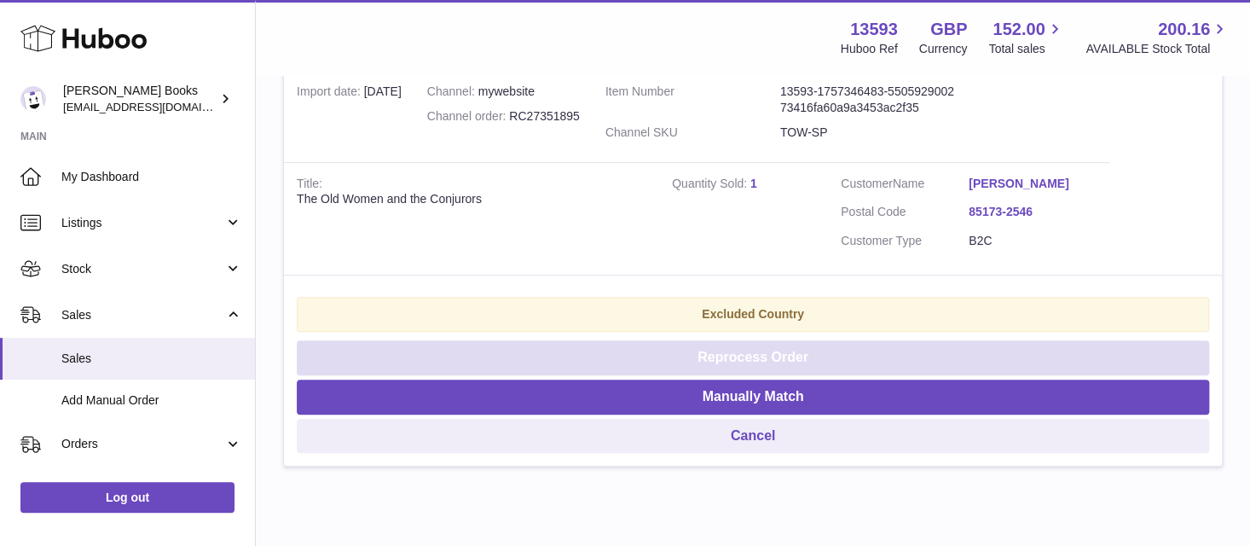
click at [583, 355] on button "Reprocess Order" at bounding box center [753, 357] width 912 height 35
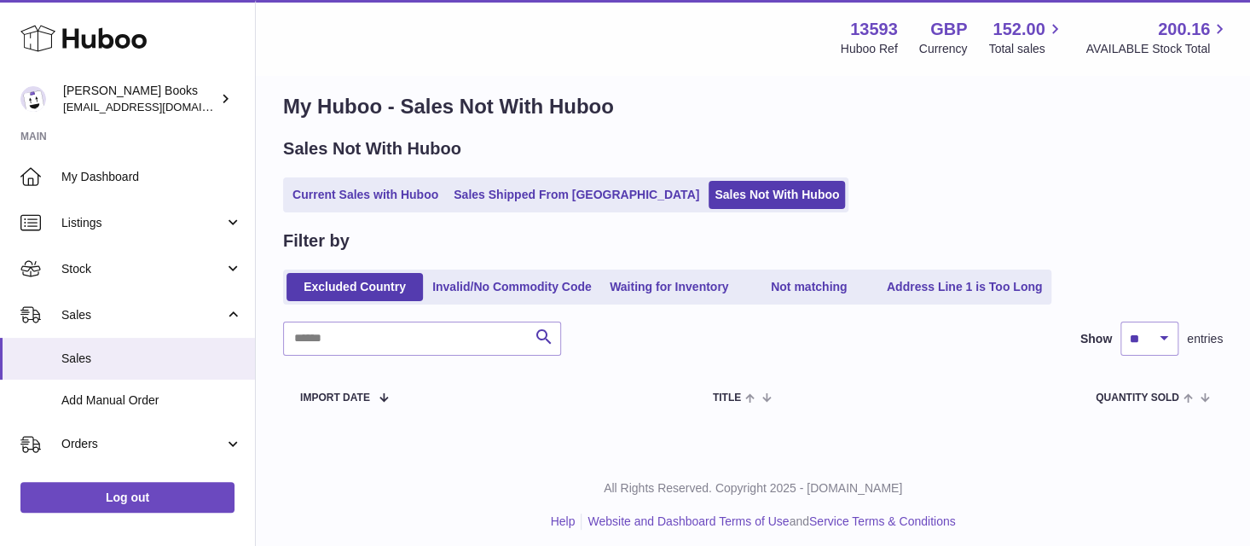
scroll to position [27, 0]
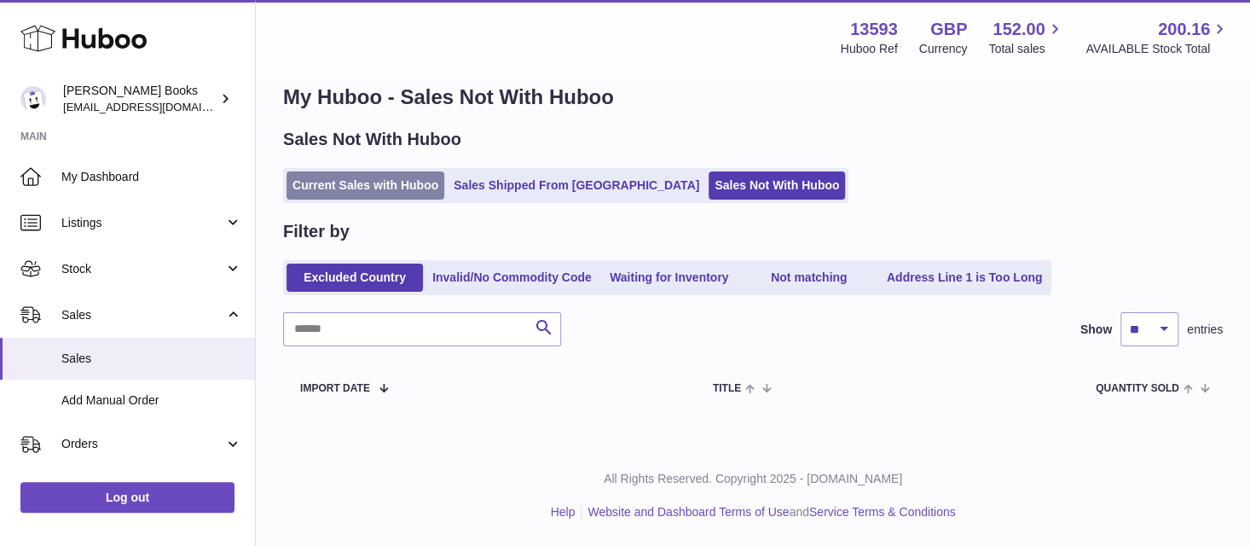
click at [362, 189] on link "Current Sales with Huboo" at bounding box center [365, 185] width 158 height 28
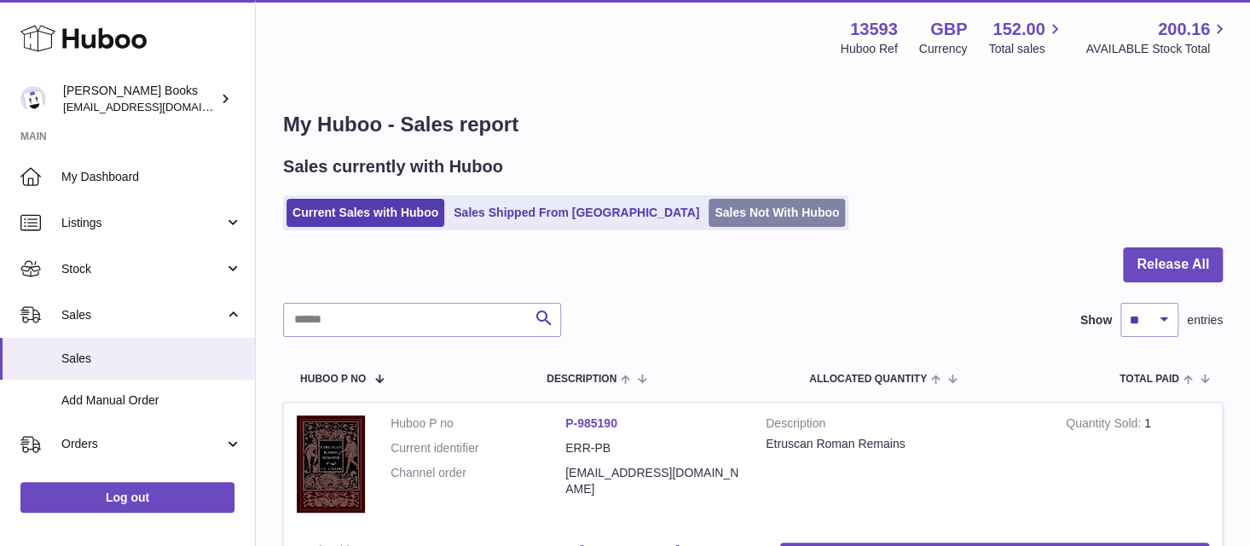
click at [709, 207] on link "Sales Not With Huboo" at bounding box center [777, 213] width 136 height 28
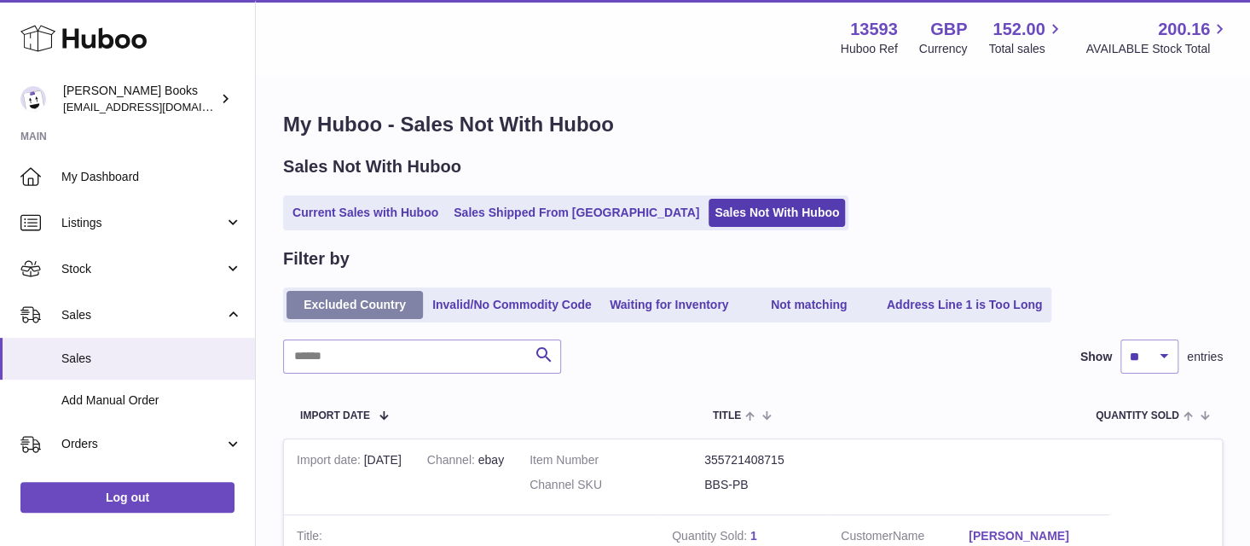
click at [396, 310] on link "Excluded Country" at bounding box center [354, 305] width 136 height 28
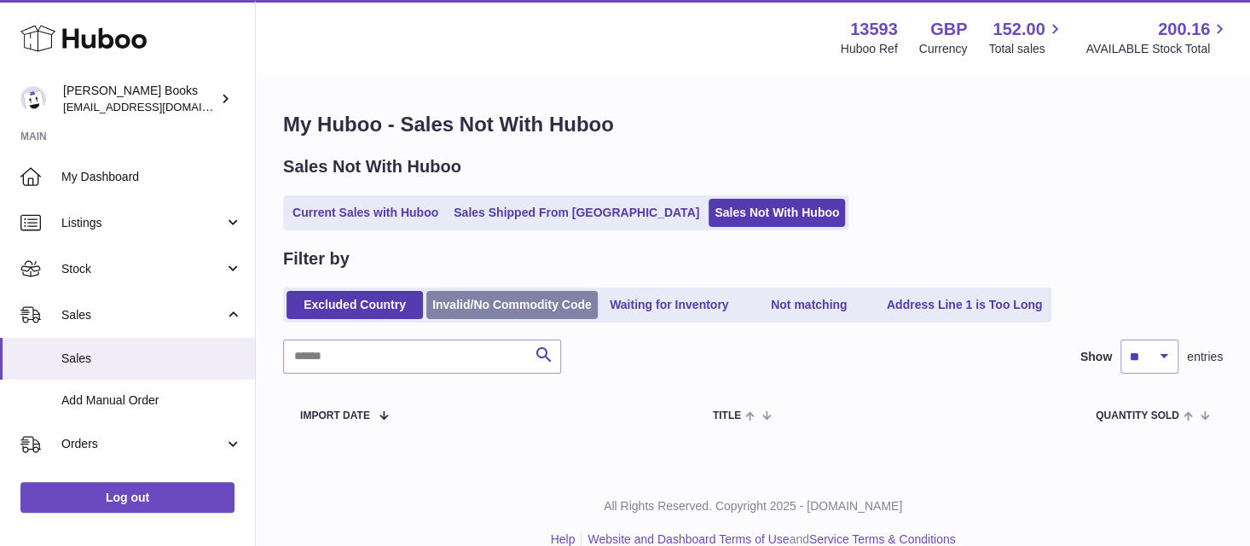
click at [505, 310] on link "Invalid/No Commodity Code" at bounding box center [511, 305] width 171 height 28
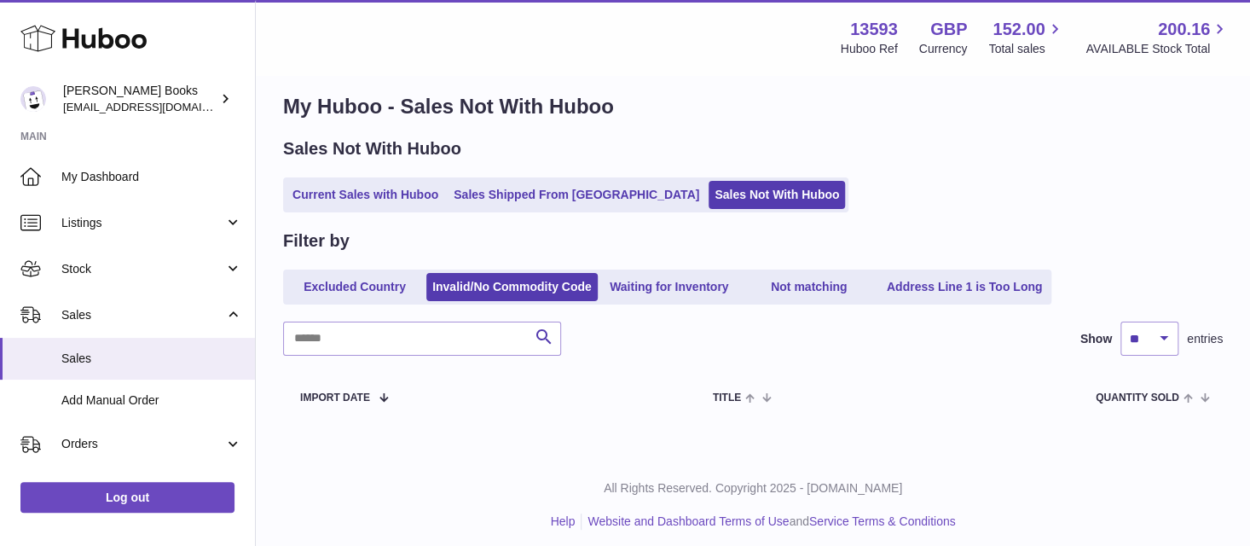
scroll to position [27, 0]
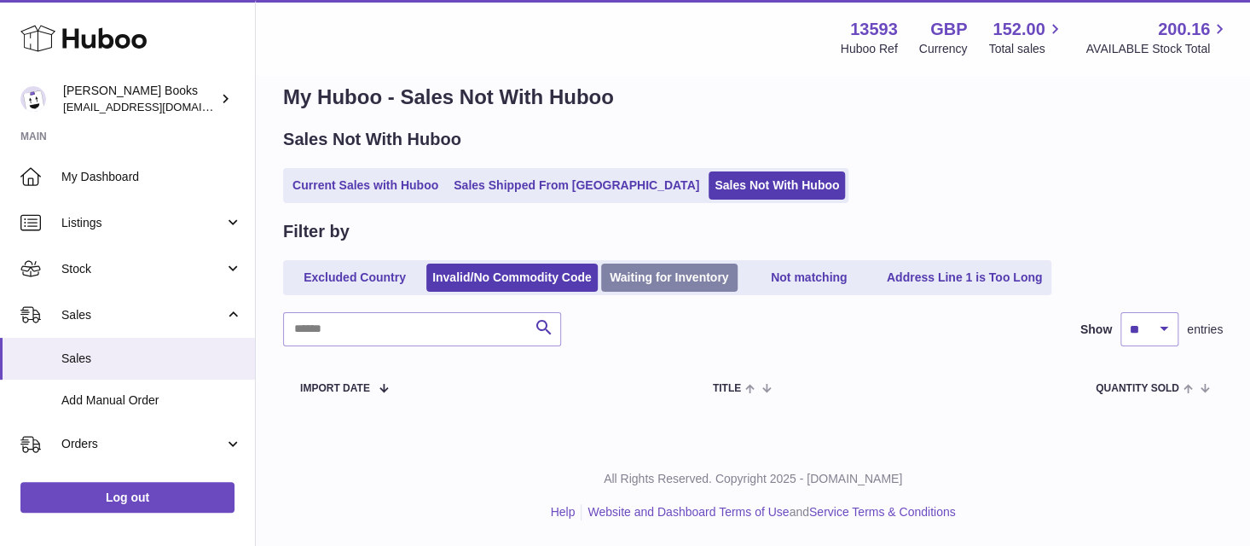
click at [646, 280] on link "Waiting for Inventory" at bounding box center [669, 277] width 136 height 28
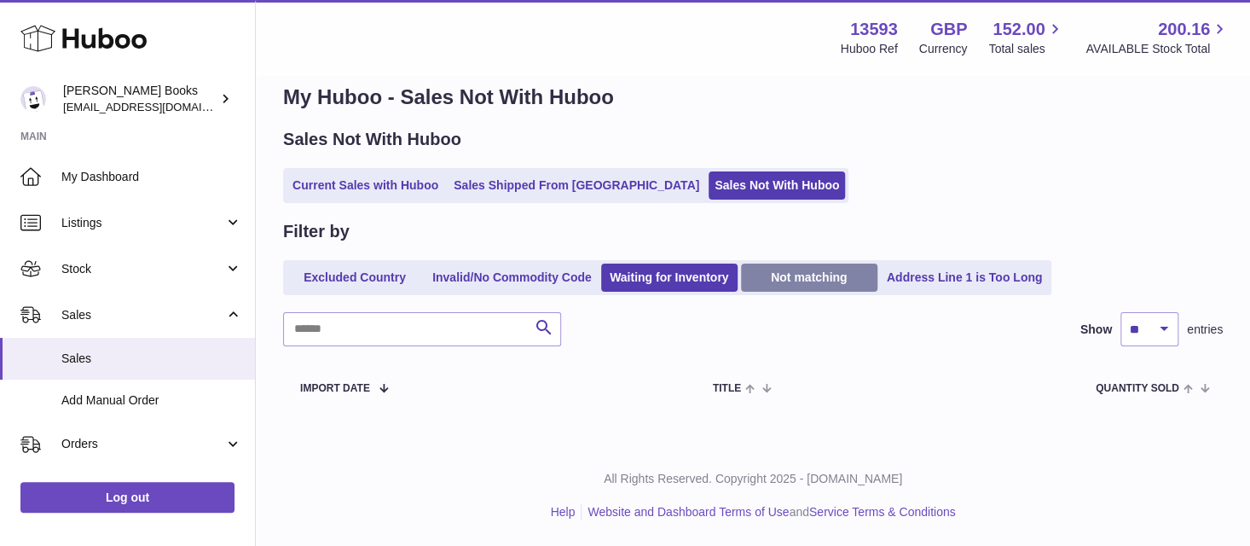
click at [784, 281] on link "Not matching" at bounding box center [809, 277] width 136 height 28
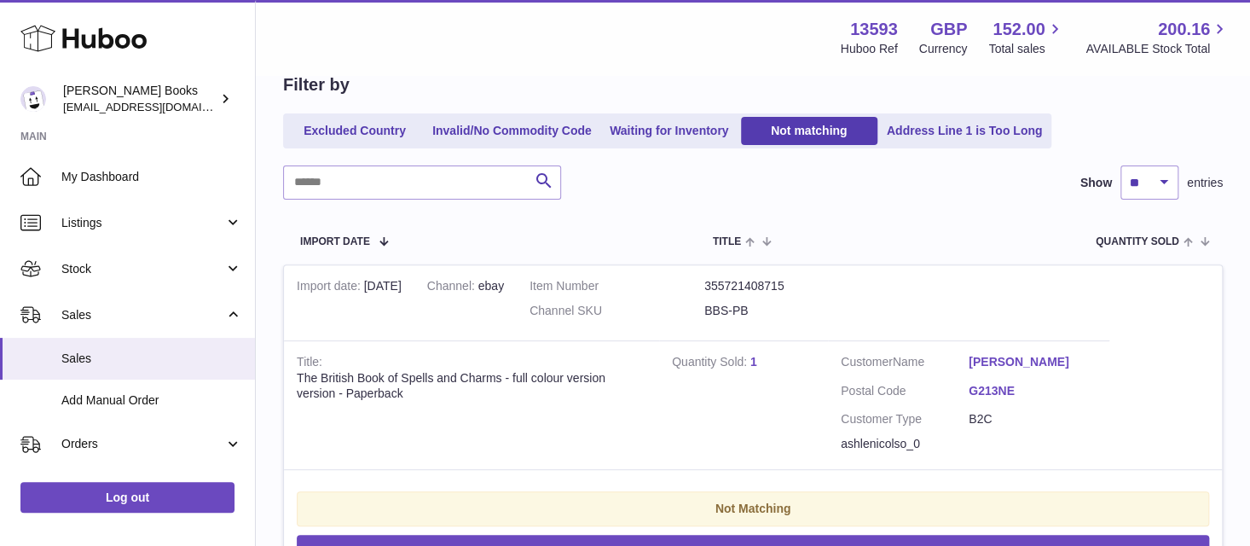
scroll to position [113, 0]
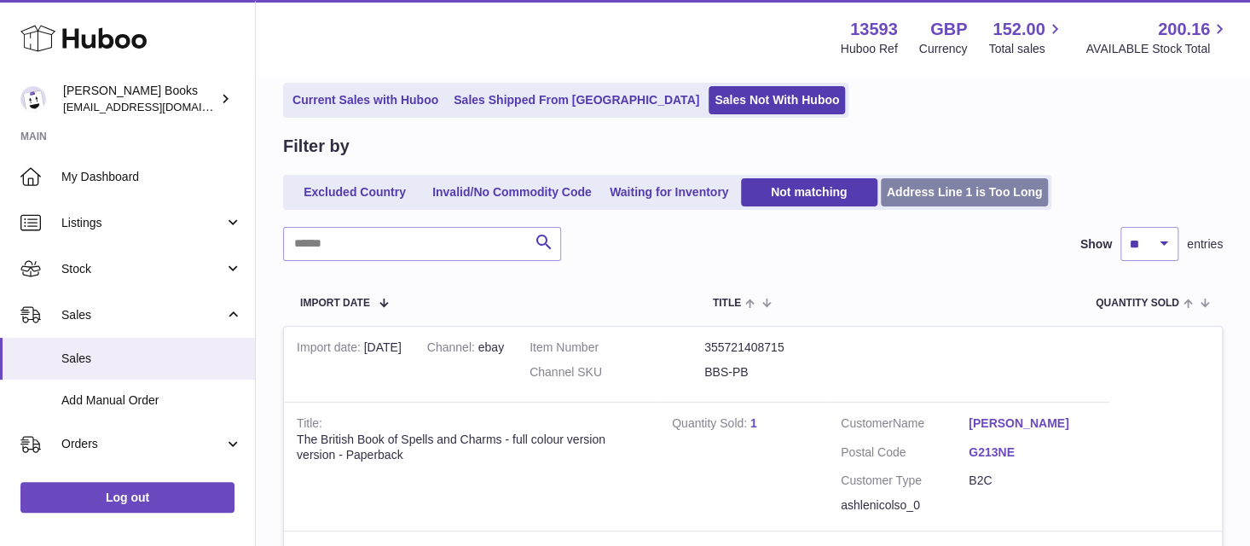
click at [924, 194] on link "Address Line 1 is Too Long" at bounding box center [965, 192] width 168 height 28
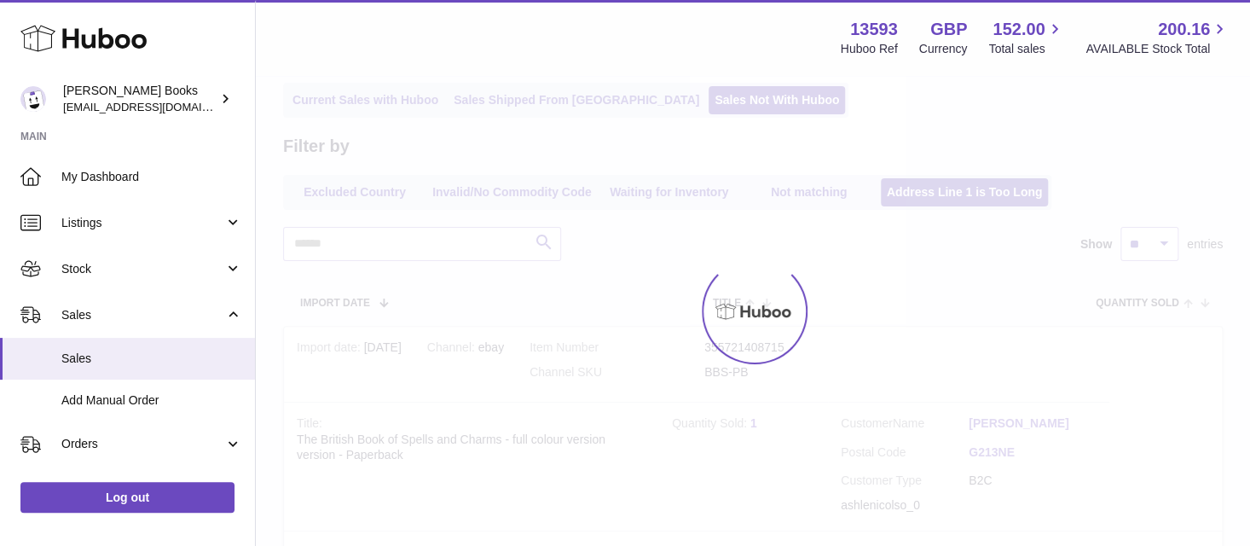
scroll to position [27, 0]
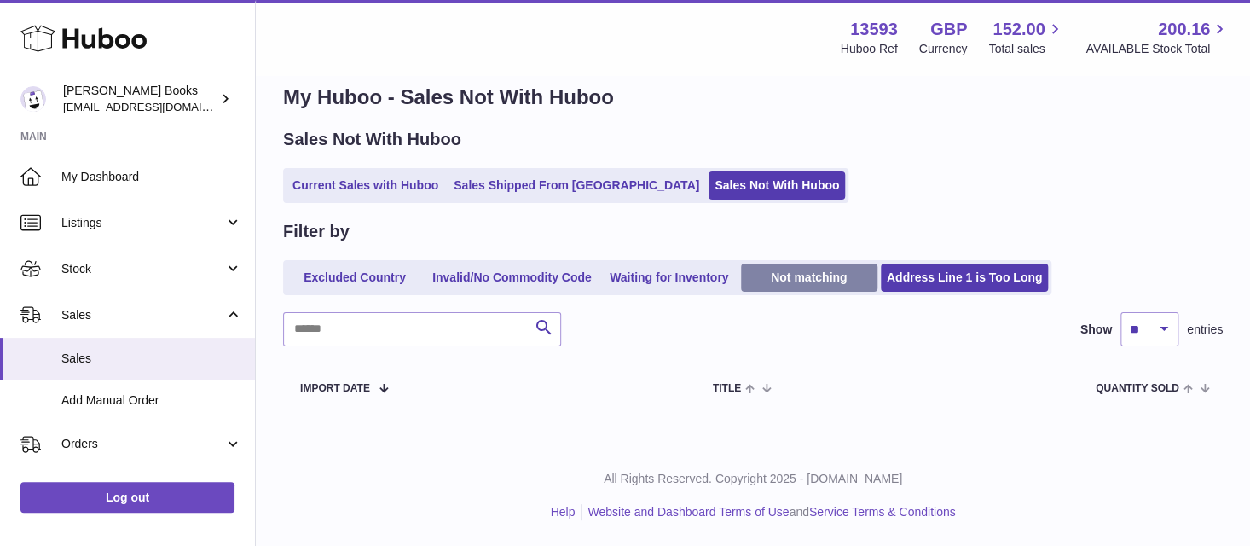
click at [794, 276] on link "Not matching" at bounding box center [809, 277] width 136 height 28
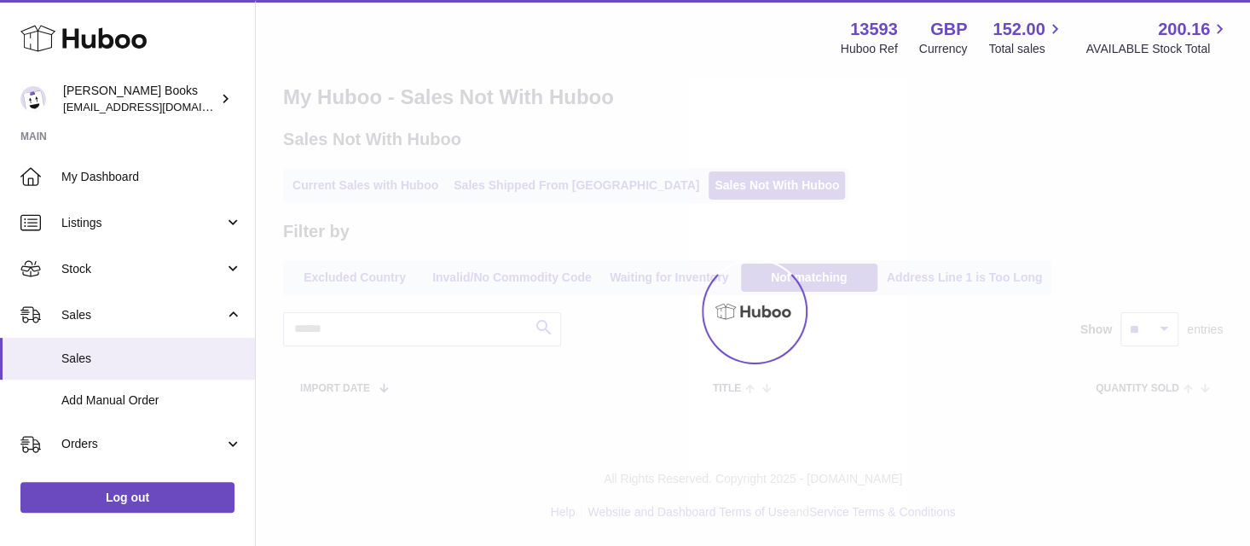
scroll to position [113, 0]
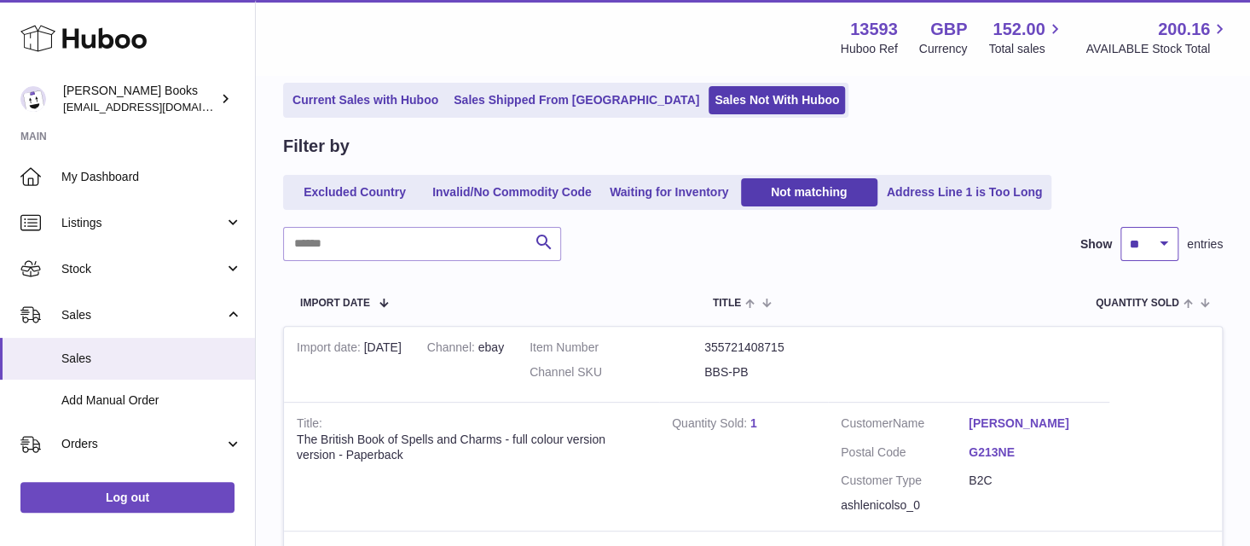
click at [1165, 245] on select "** ** ** ***" at bounding box center [1149, 244] width 58 height 34
select select "***"
click at [1120, 227] on select "** ** ** ***" at bounding box center [1149, 244] width 58 height 34
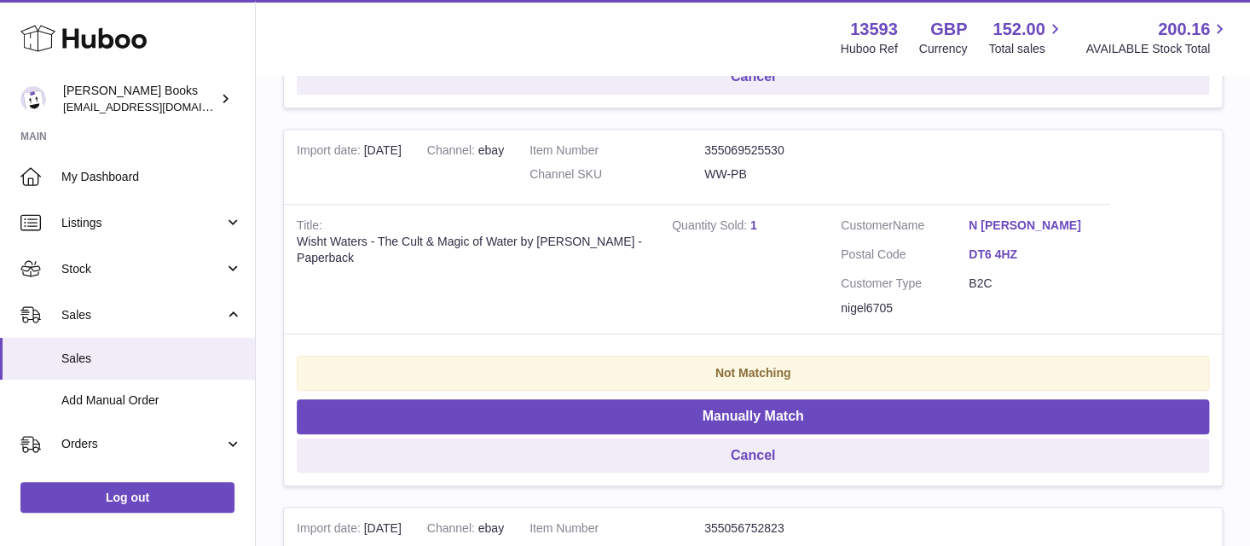
scroll to position [9917, 0]
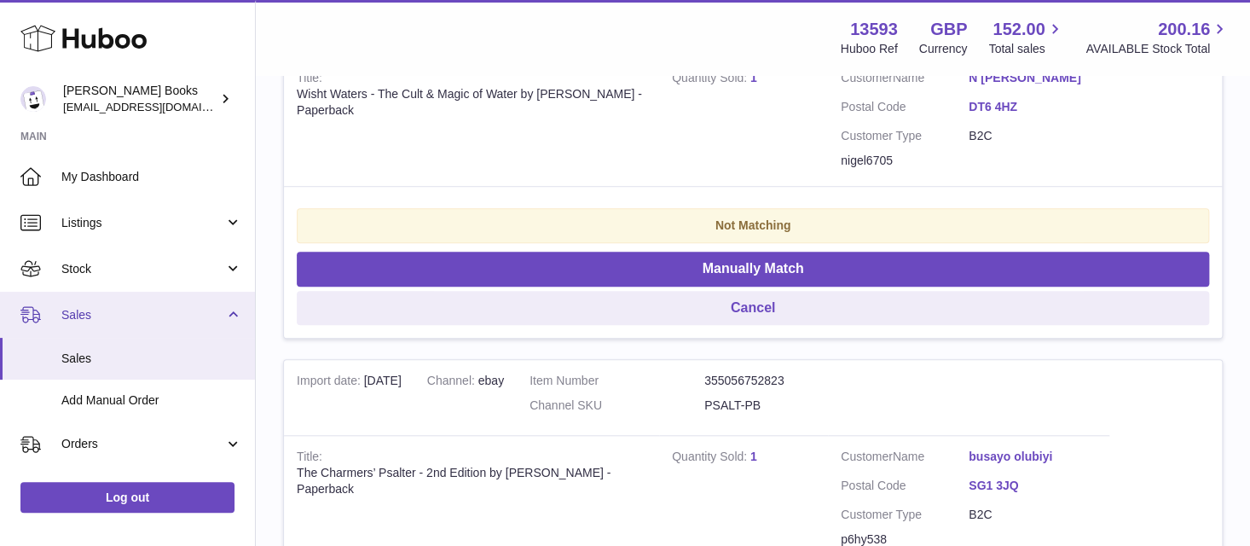
click at [113, 314] on span "Sales" at bounding box center [142, 315] width 163 height 16
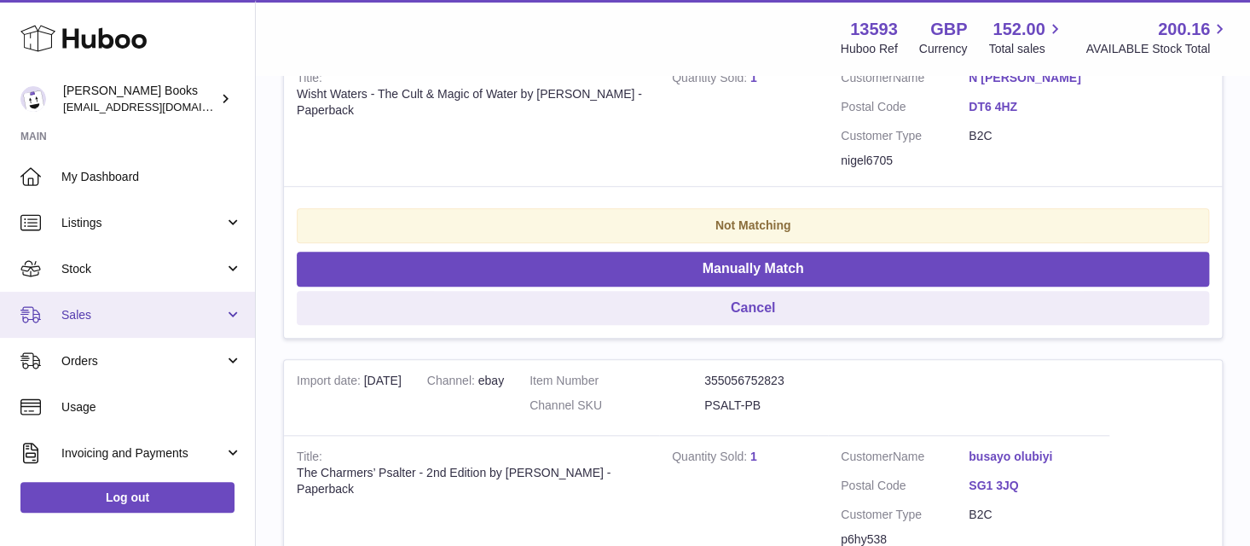
click at [109, 319] on span "Sales" at bounding box center [142, 315] width 163 height 16
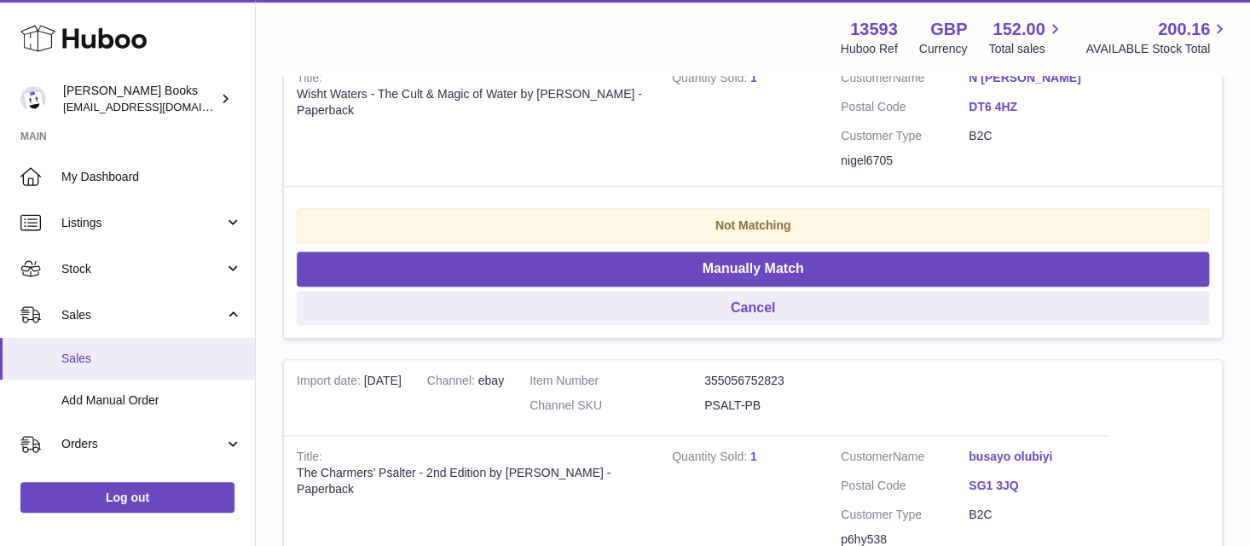
click at [92, 356] on span "Sales" at bounding box center [151, 358] width 181 height 16
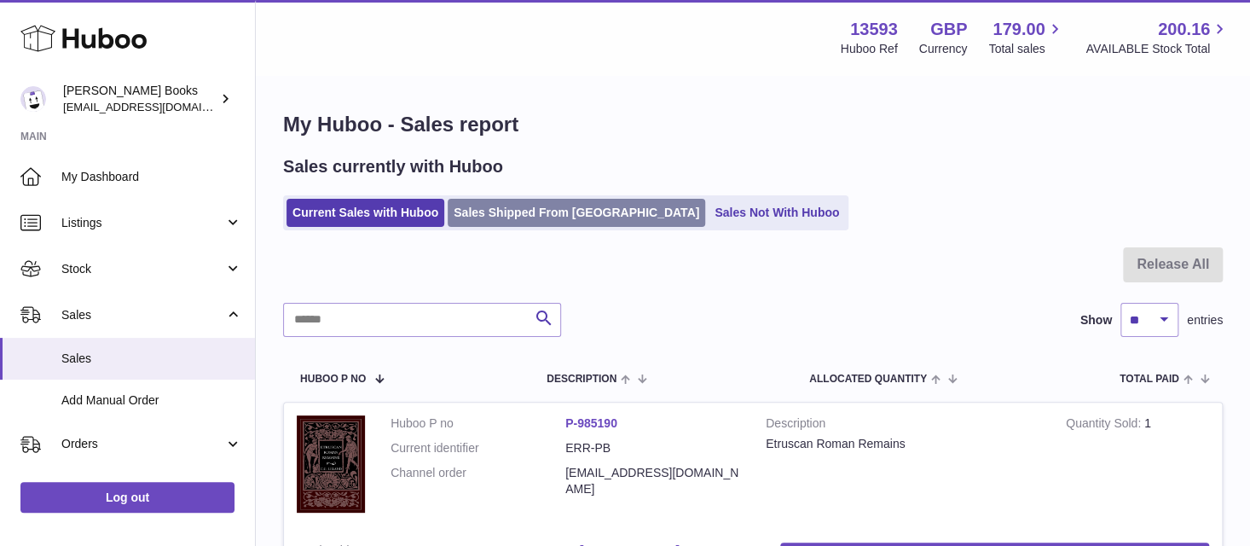
click at [492, 218] on link "Sales Shipped From [GEOGRAPHIC_DATA]" at bounding box center [576, 213] width 257 height 28
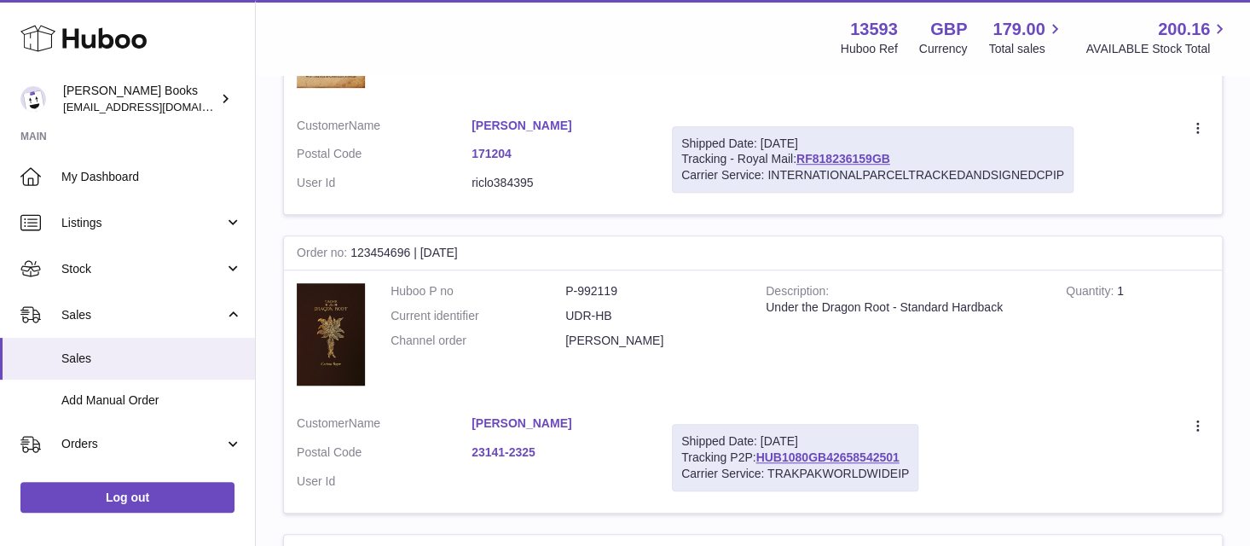
scroll to position [426, 0]
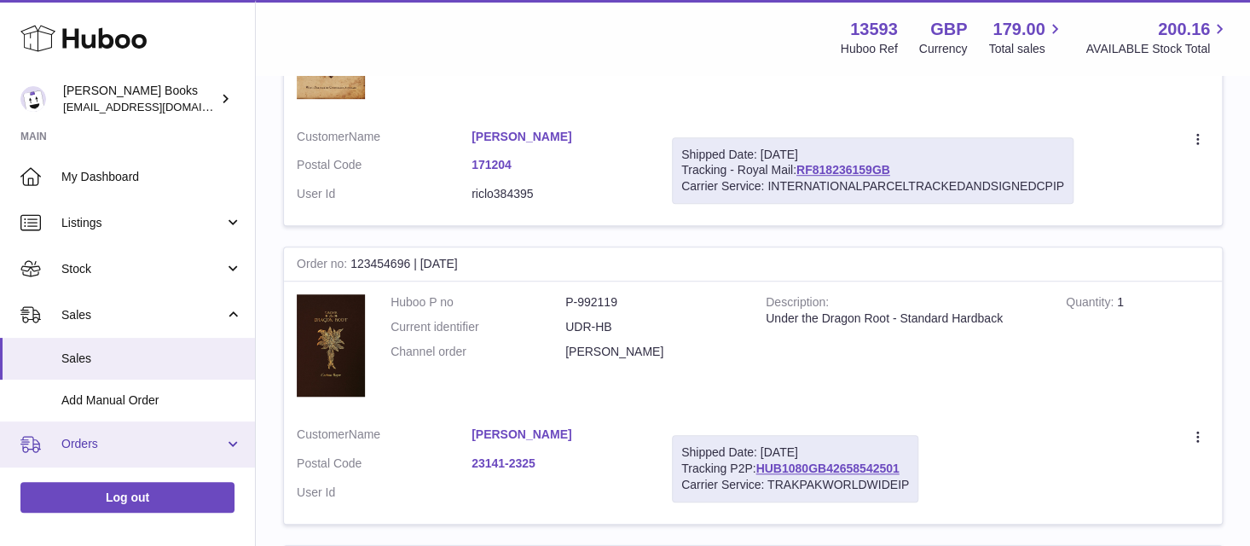
click at [102, 431] on link "Orders" at bounding box center [127, 444] width 255 height 46
click at [142, 447] on span "Orders" at bounding box center [142, 444] width 163 height 16
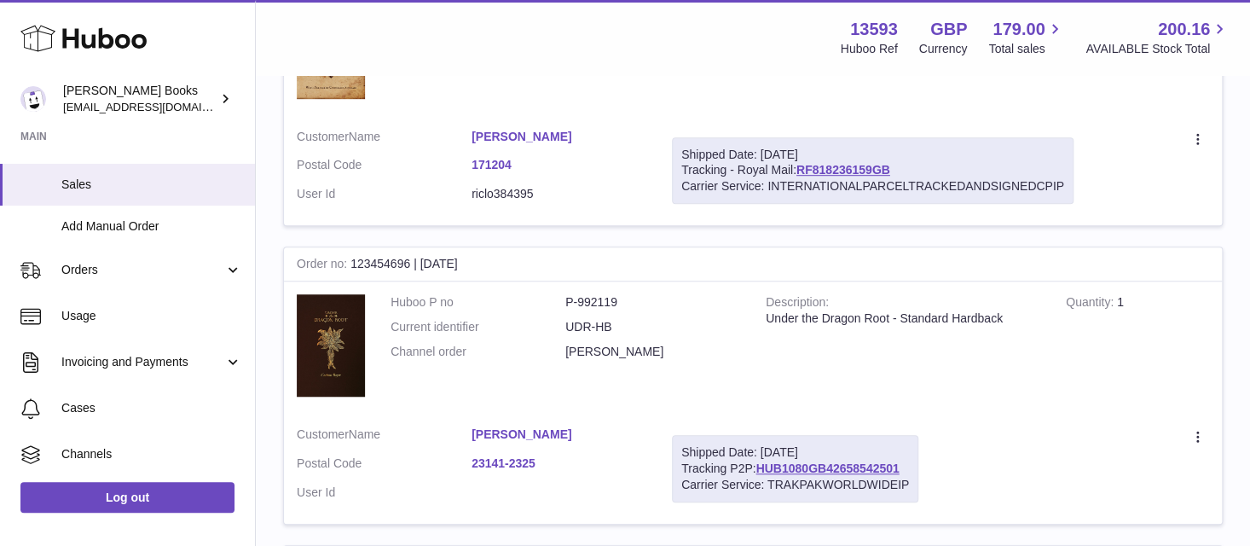
scroll to position [184, 0]
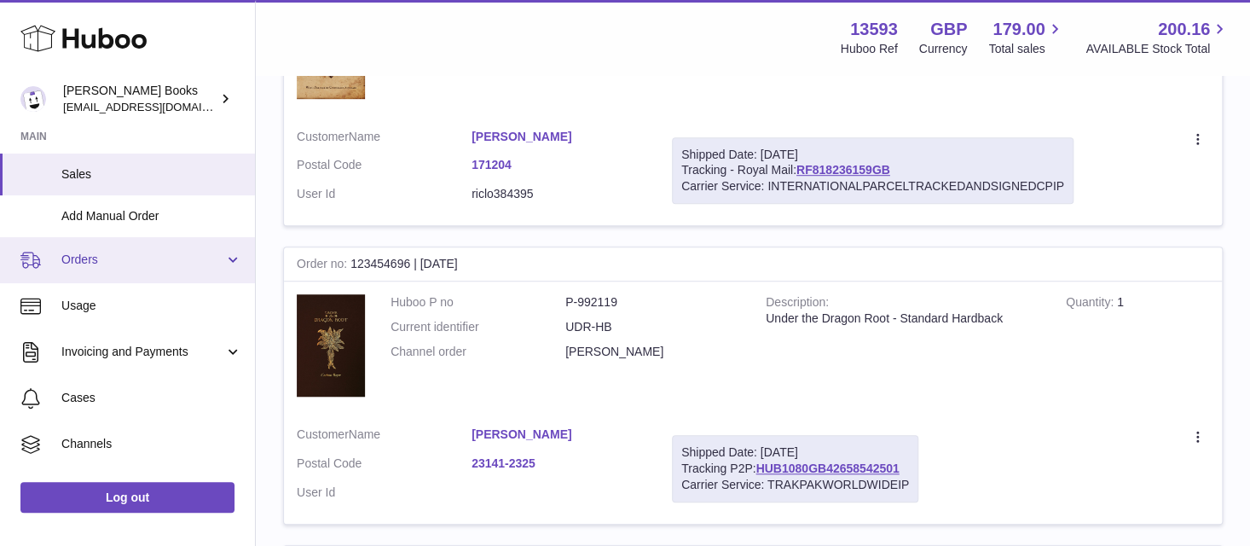
click at [232, 263] on link "Orders" at bounding box center [127, 260] width 255 height 46
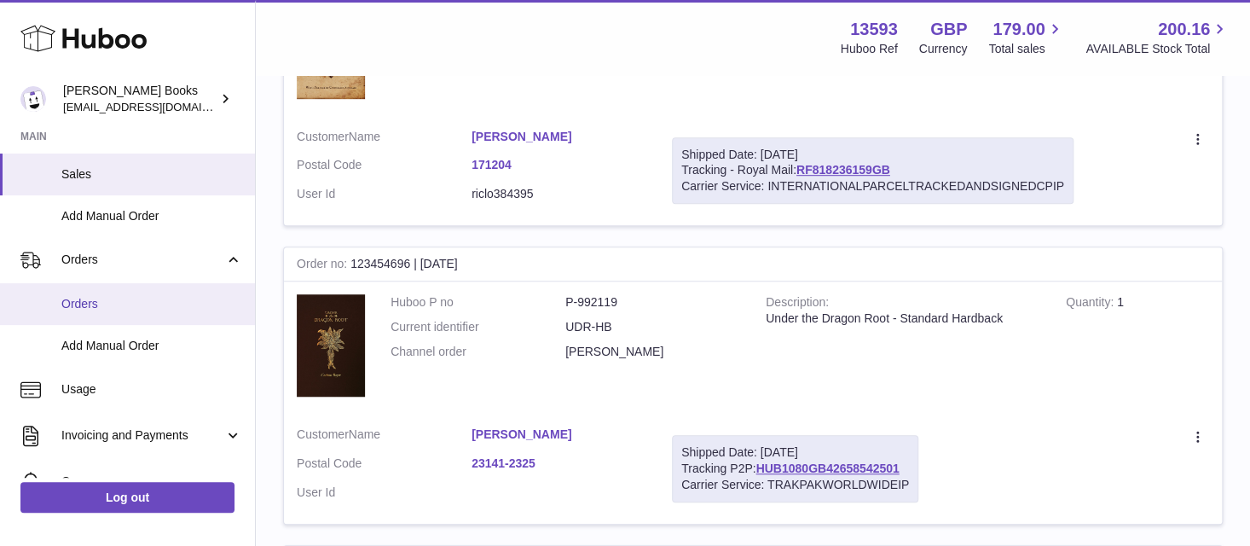
click at [143, 310] on link "Orders" at bounding box center [127, 304] width 255 height 42
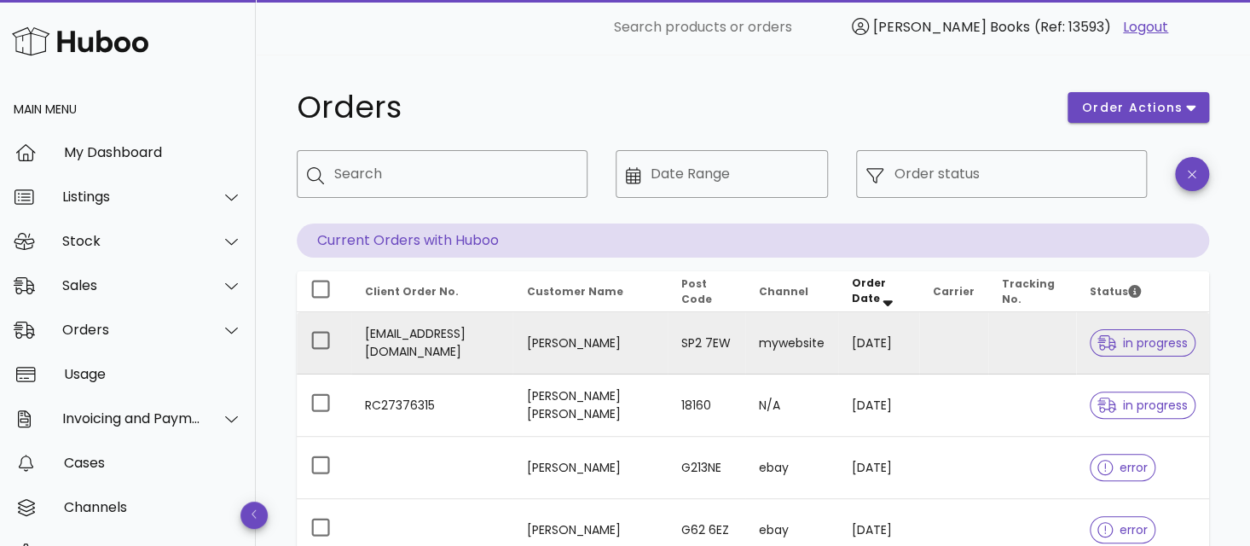
scroll to position [85, 0]
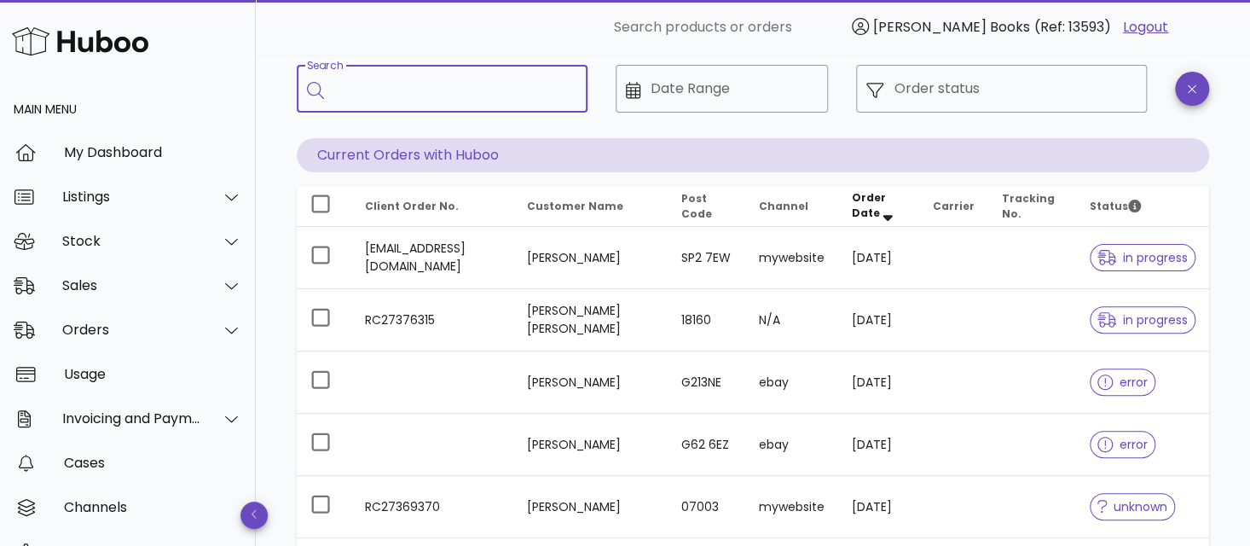
click at [377, 101] on input "Search" at bounding box center [454, 88] width 240 height 27
type input "******"
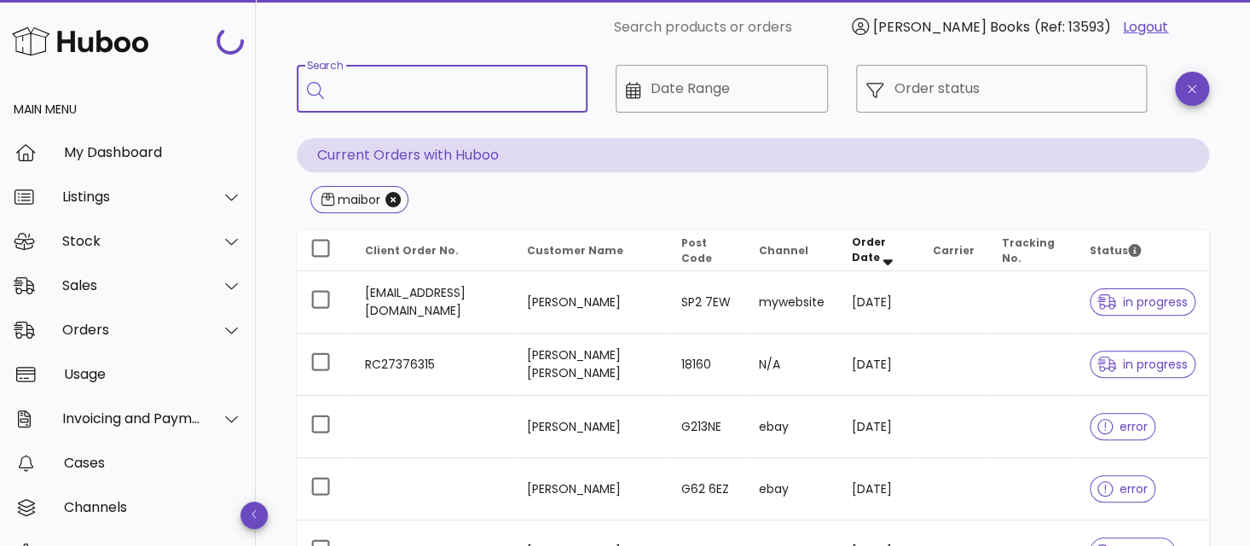
scroll to position [61, 0]
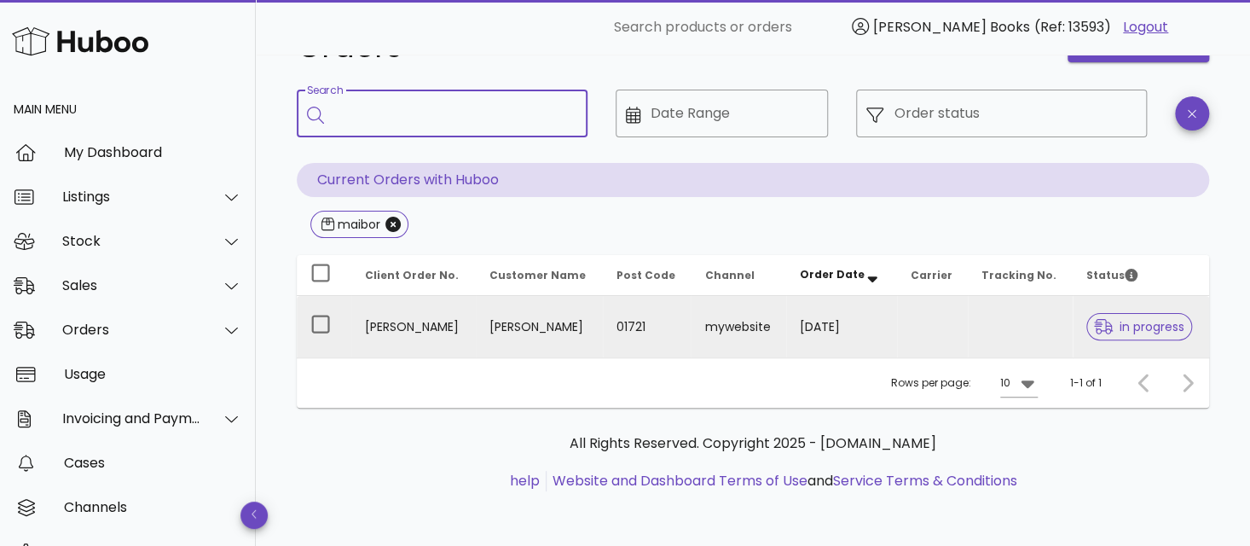
click at [414, 327] on td "[PERSON_NAME]" at bounding box center [413, 326] width 124 height 61
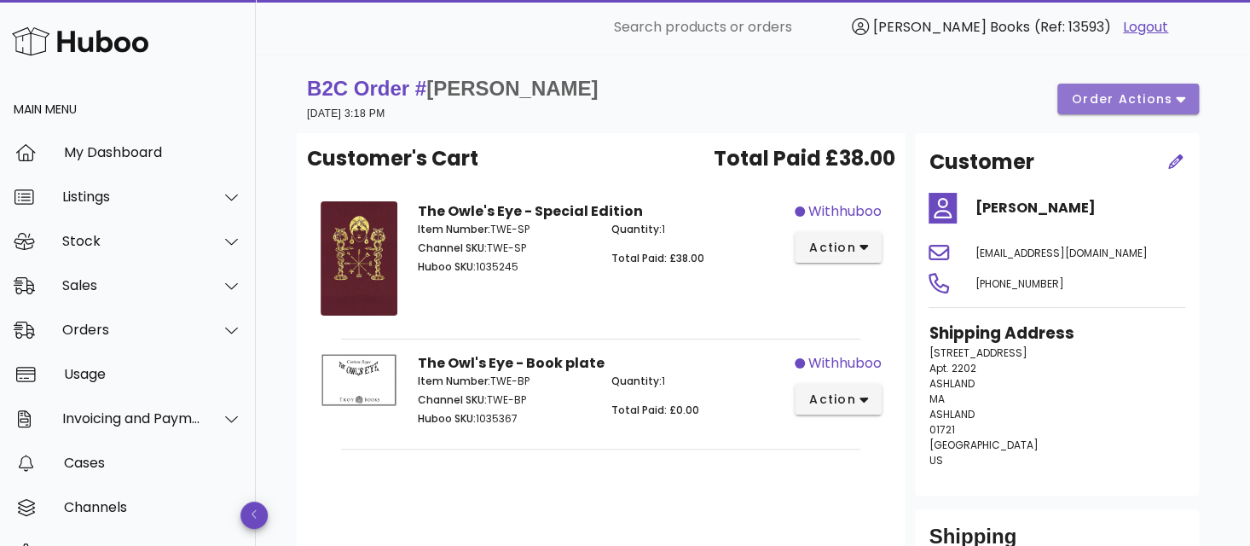
click at [1091, 102] on span "order actions" at bounding box center [1122, 99] width 102 height 18
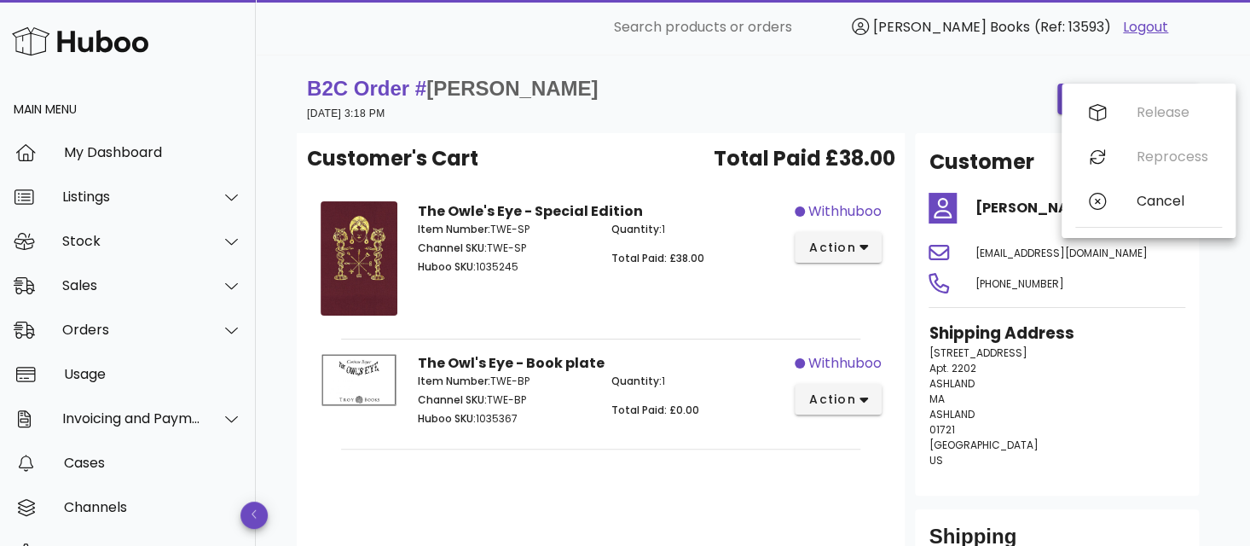
click at [1023, 103] on div "B2C Order # [PERSON_NAME] [DATE] 3:18 PM order actions" at bounding box center [753, 99] width 892 height 48
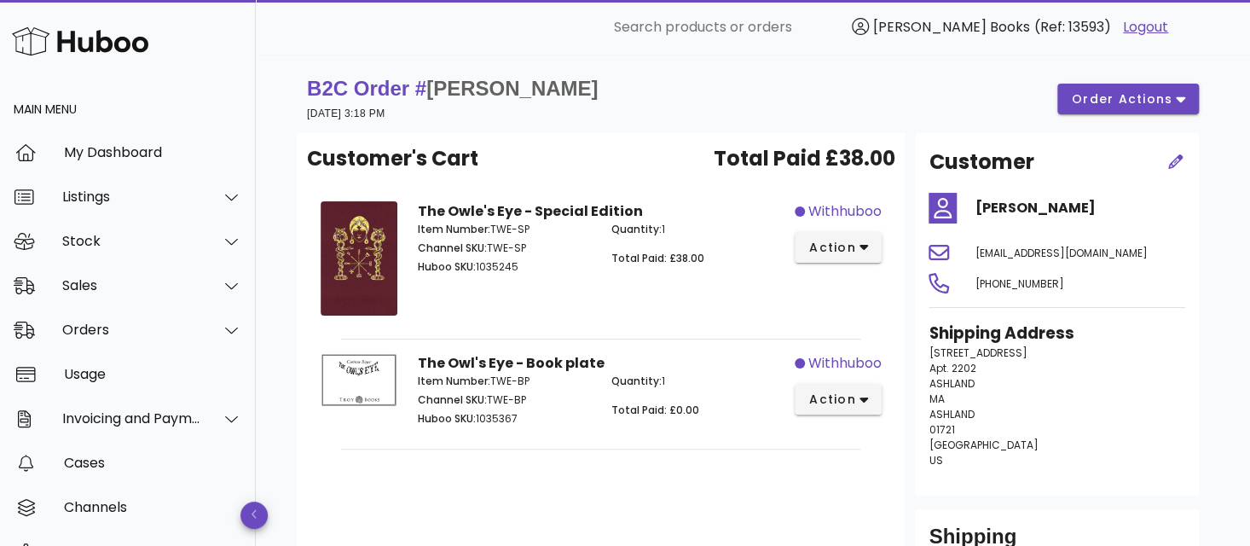
scroll to position [61, 0]
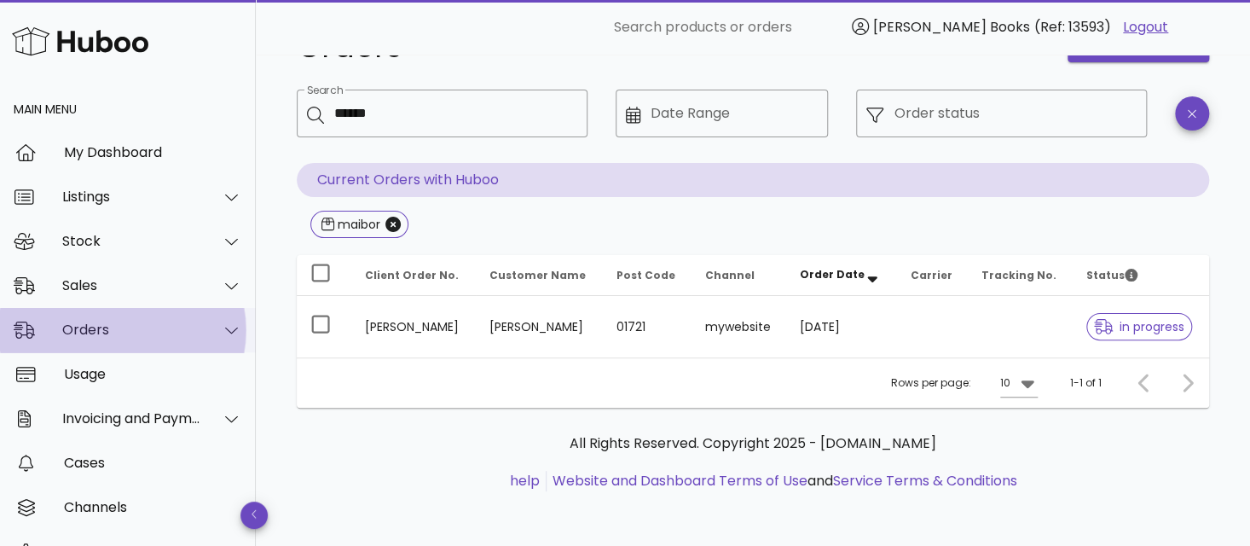
click at [152, 327] on div "Orders" at bounding box center [131, 329] width 139 height 16
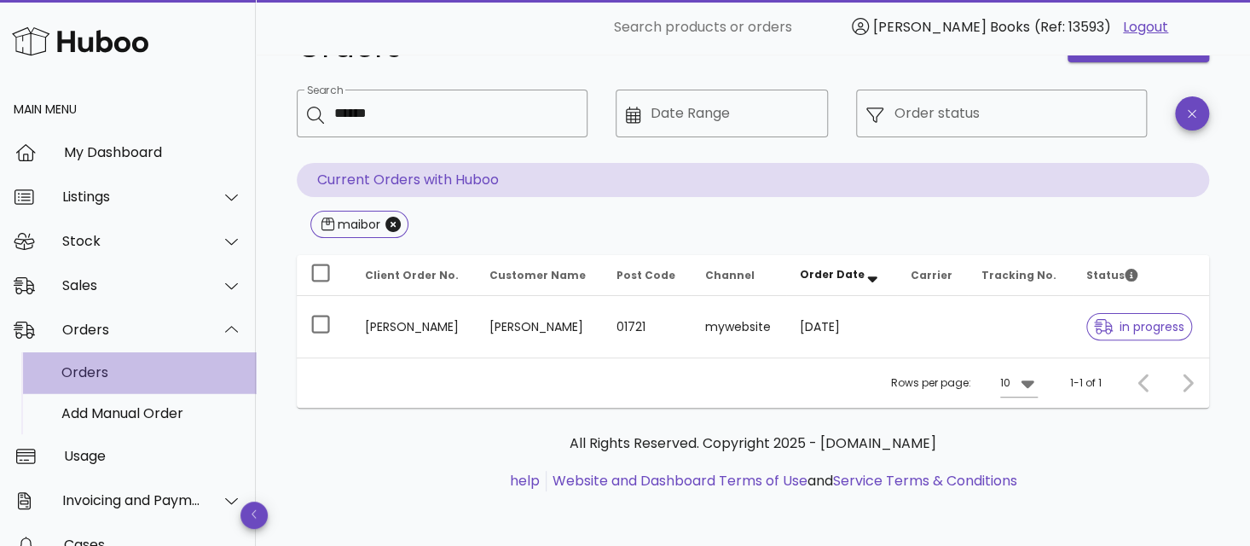
click at [136, 375] on div "Orders" at bounding box center [151, 372] width 181 height 16
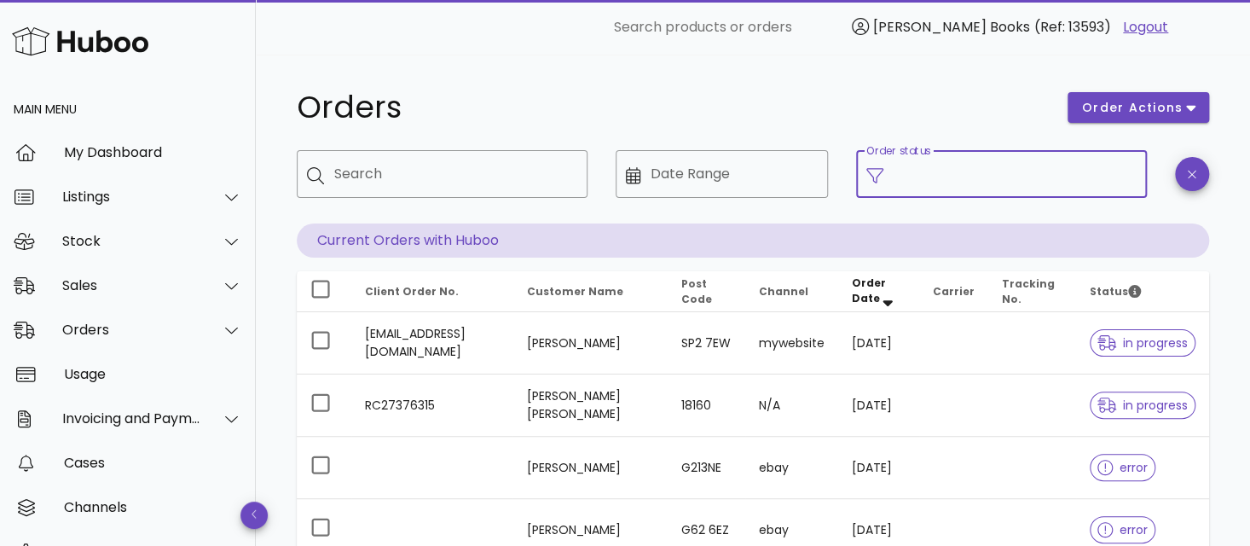
click at [911, 176] on input "Order status" at bounding box center [1015, 173] width 243 height 27
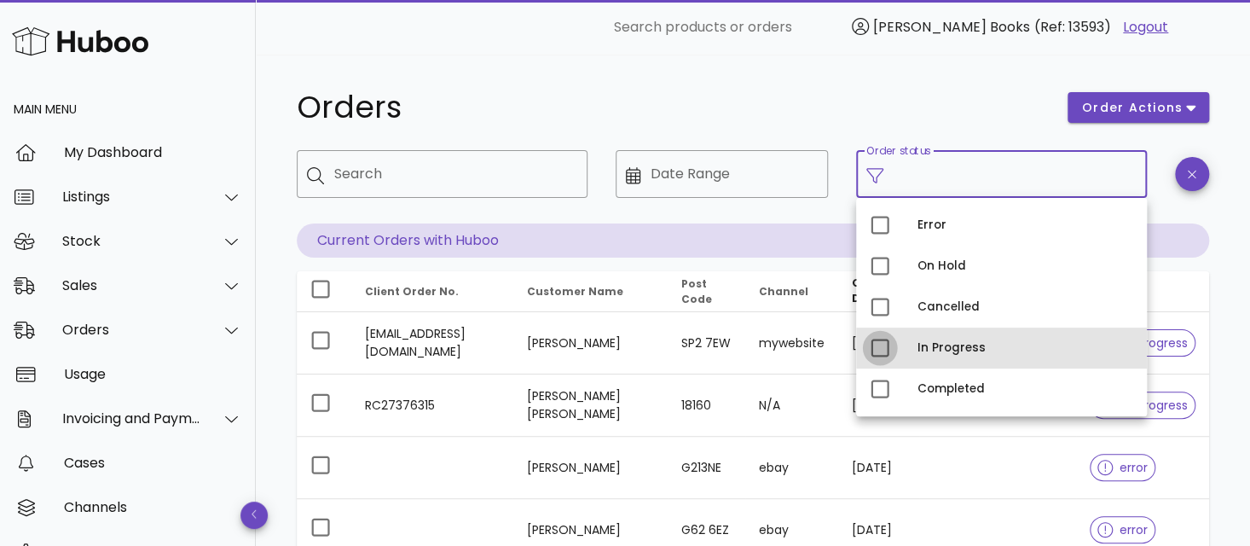
click at [876, 351] on div at bounding box center [879, 347] width 29 height 29
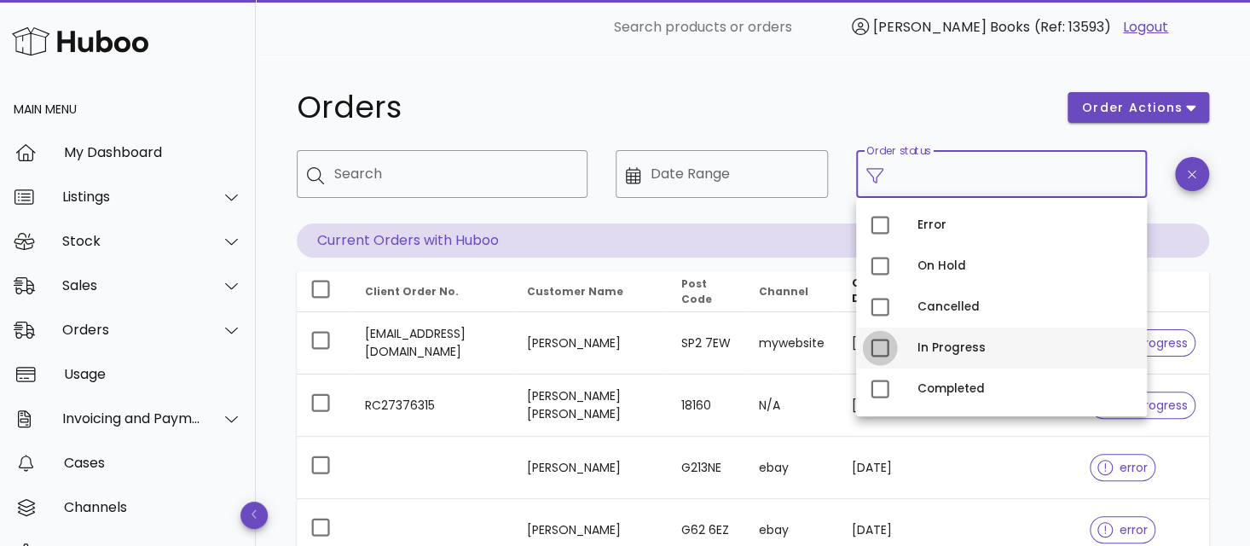
type input "**********"
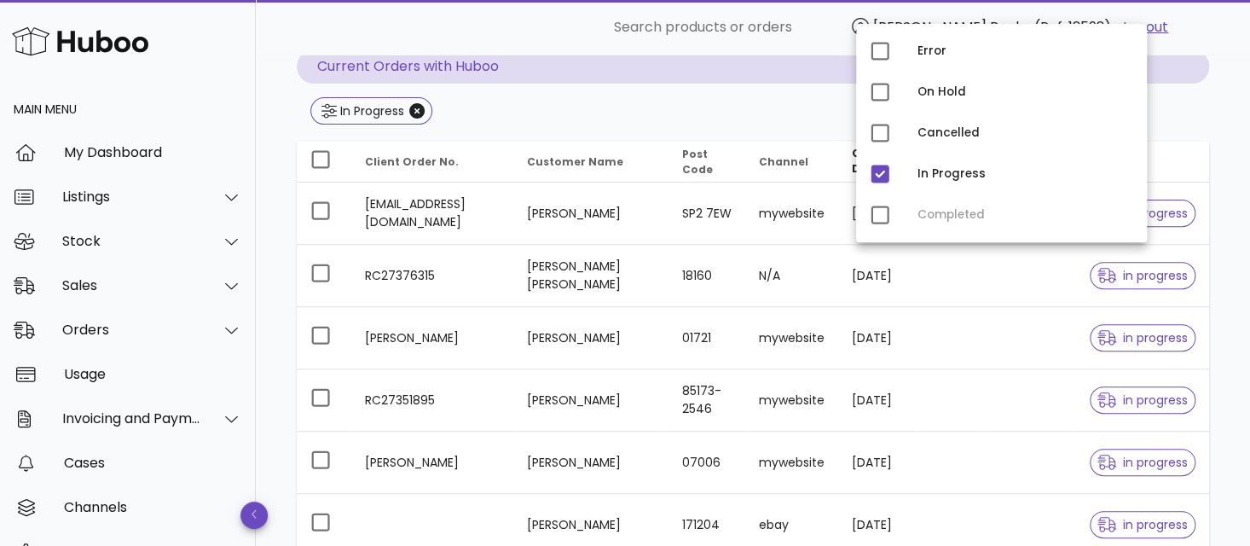
scroll to position [171, 0]
